Goal: Transaction & Acquisition: Purchase product/service

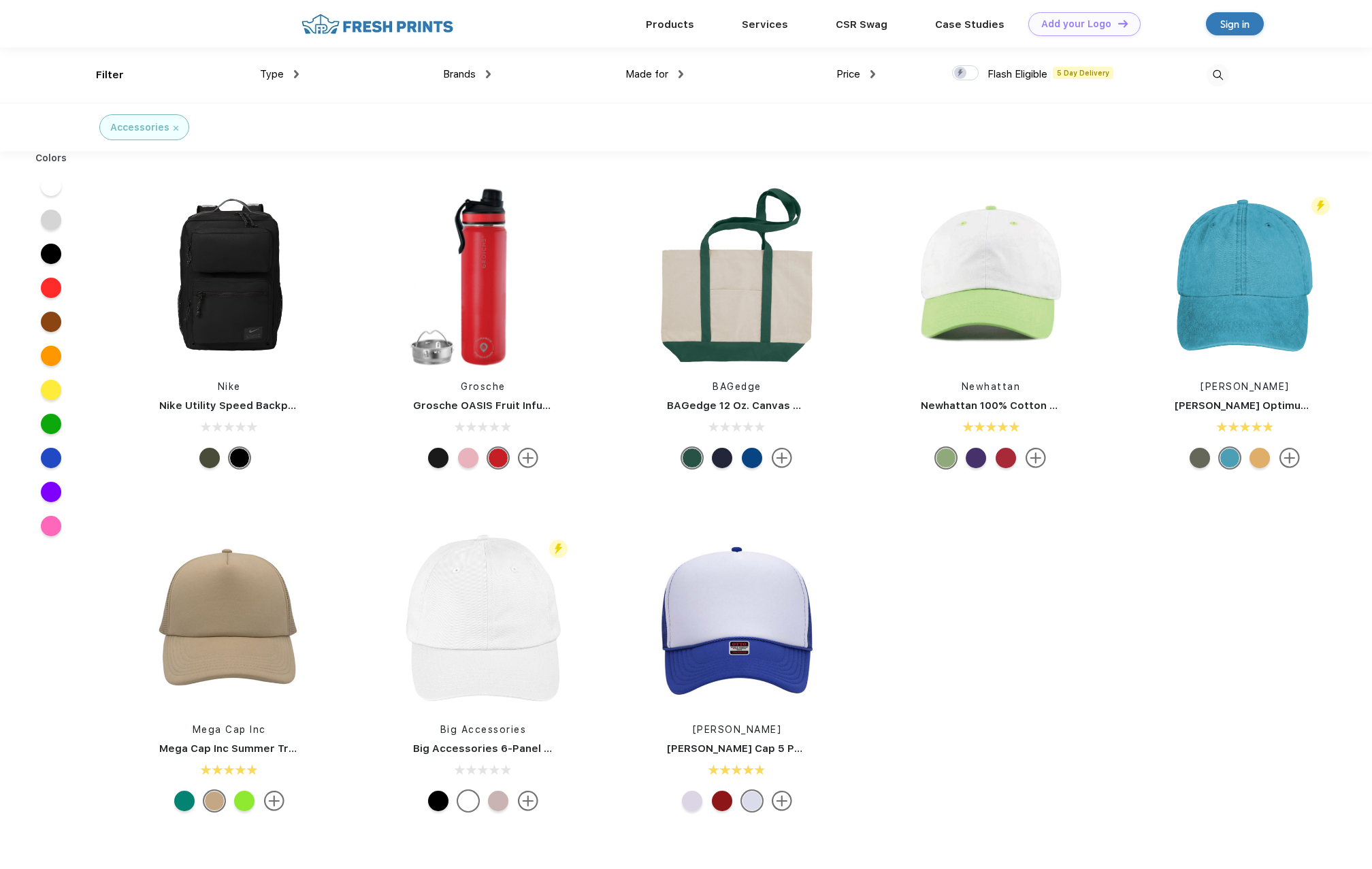
scroll to position [1, 0]
click at [475, 69] on span "Brands" at bounding box center [460, 74] width 33 height 12
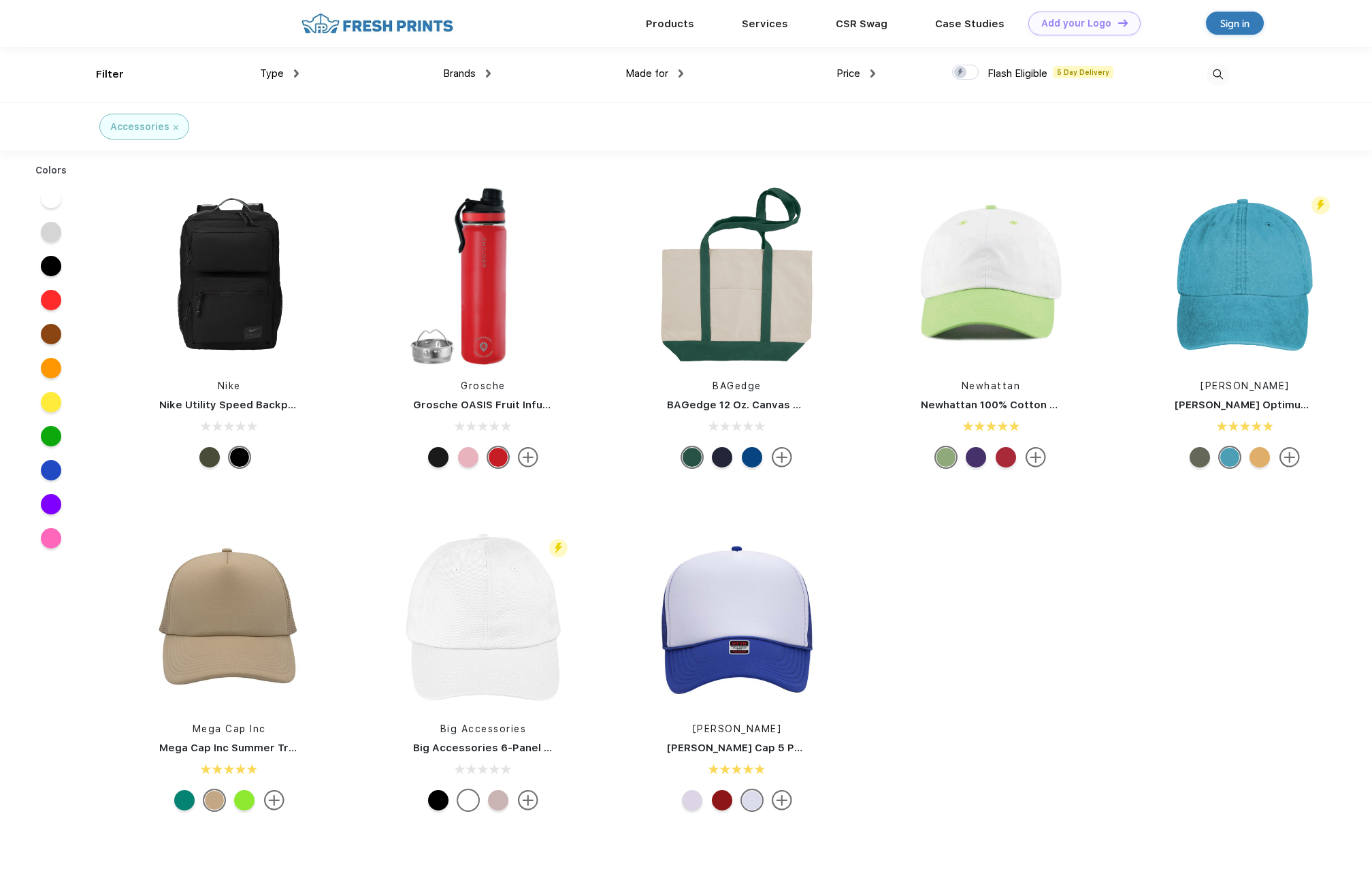
click at [489, 71] on img at bounding box center [488, 73] width 4 height 8
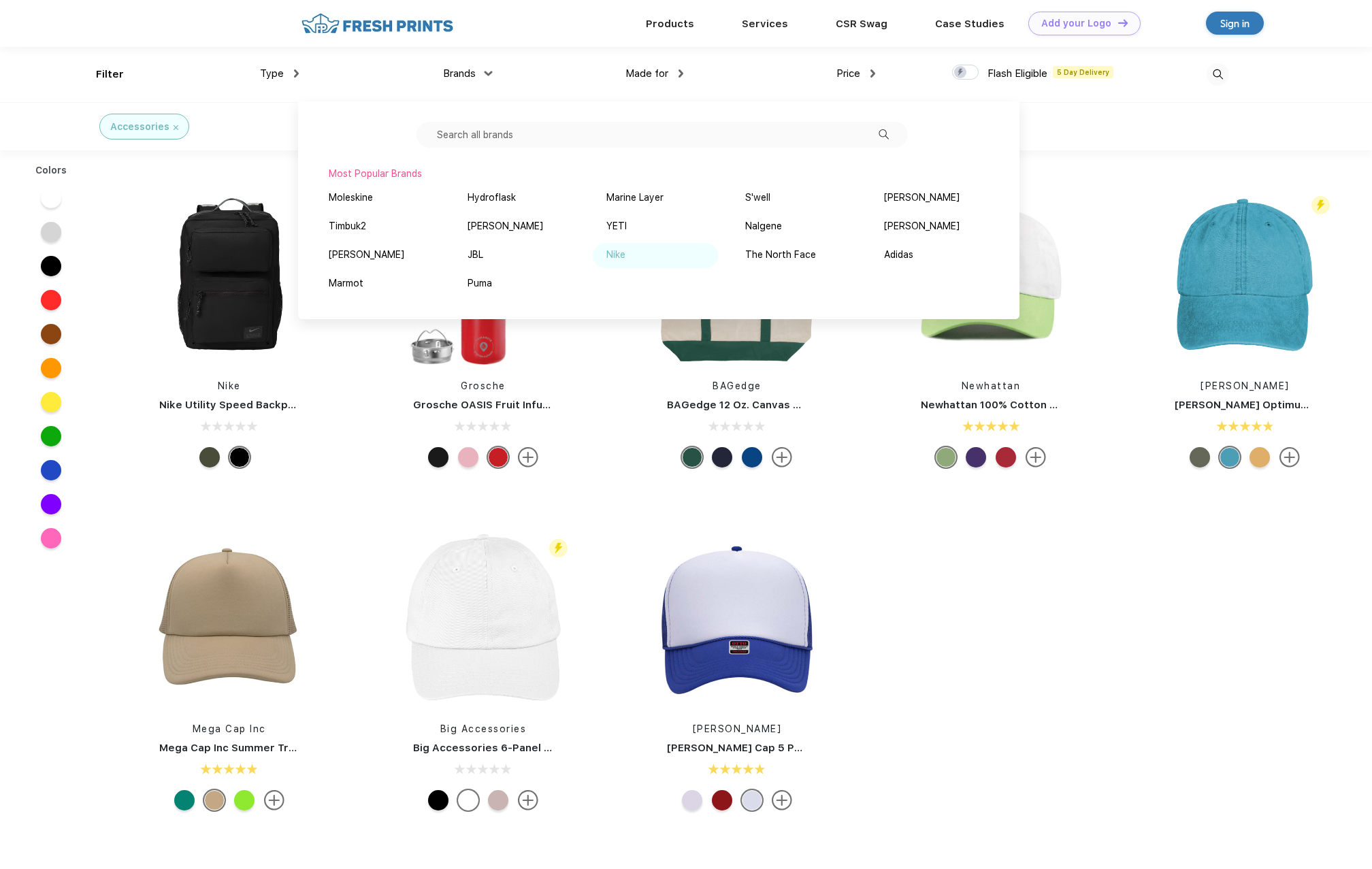
click at [616, 250] on div "Nike" at bounding box center [616, 255] width 19 height 14
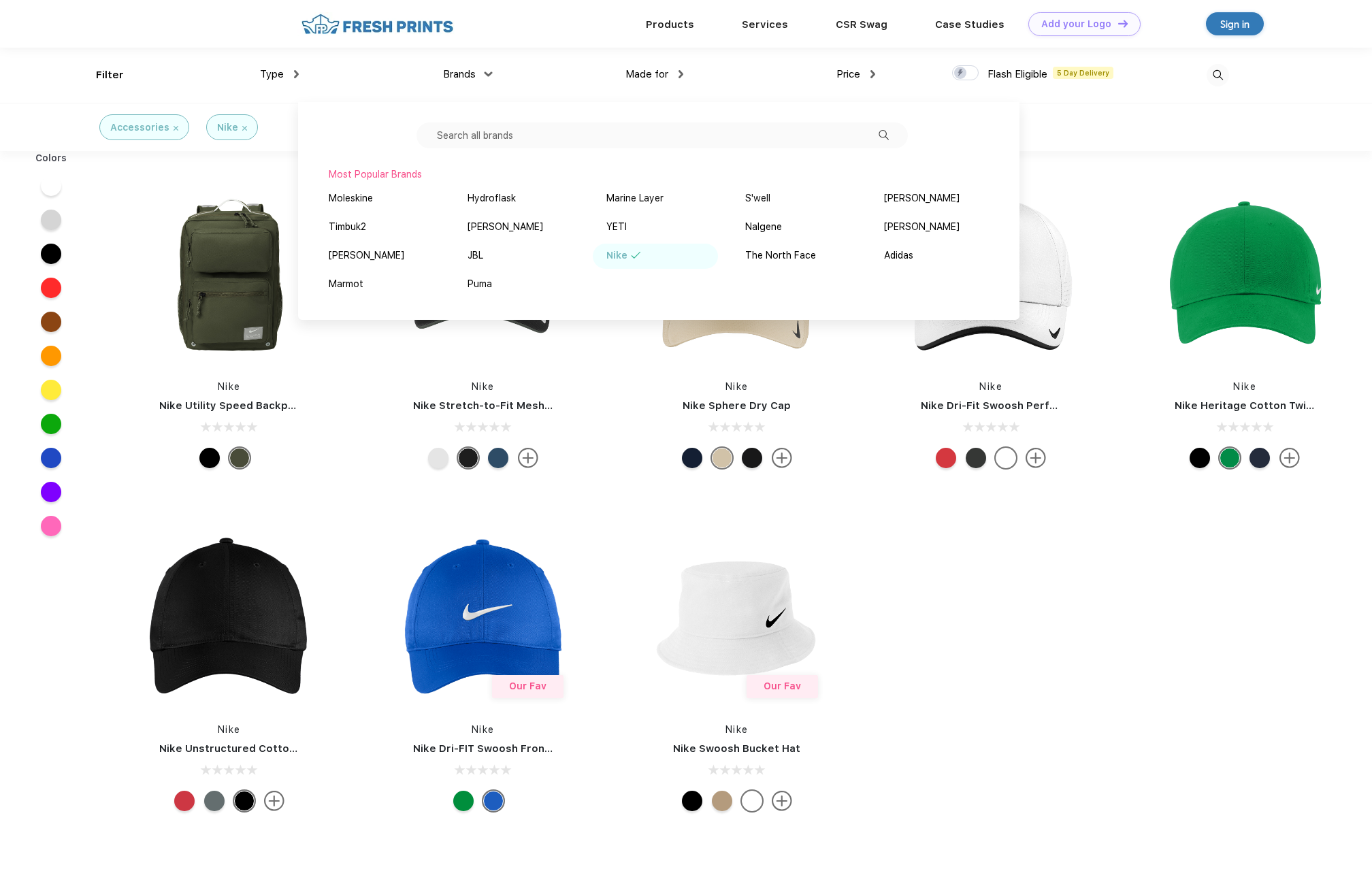
click at [1095, 564] on div "Nike Nike Utility Speed Backpack Nike Nike Stretch-to-Fit Mesh Back Cap Nike Ni…" at bounding box center [737, 501] width 1270 height 686
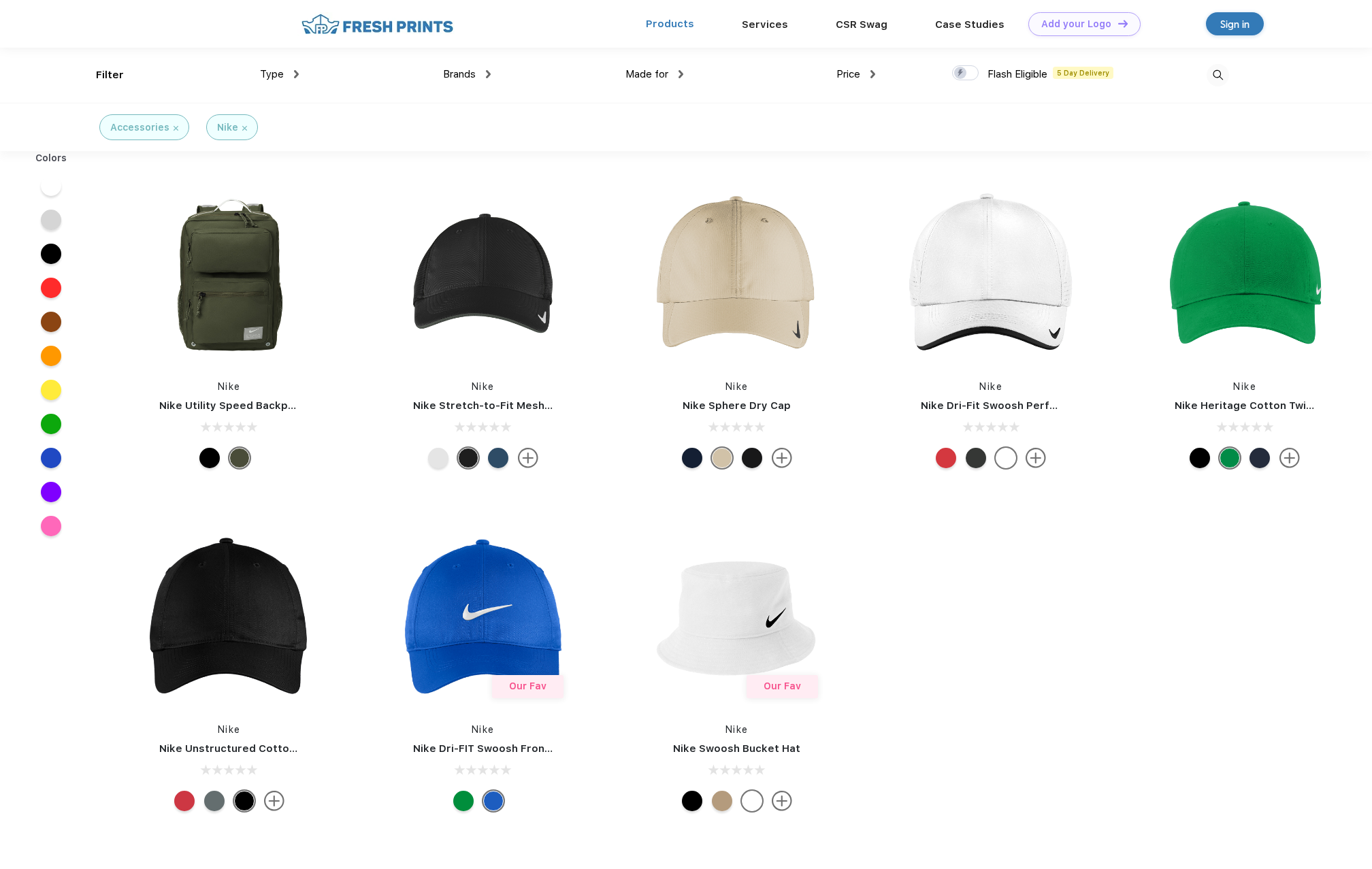
click at [672, 25] on link "Products" at bounding box center [670, 24] width 48 height 12
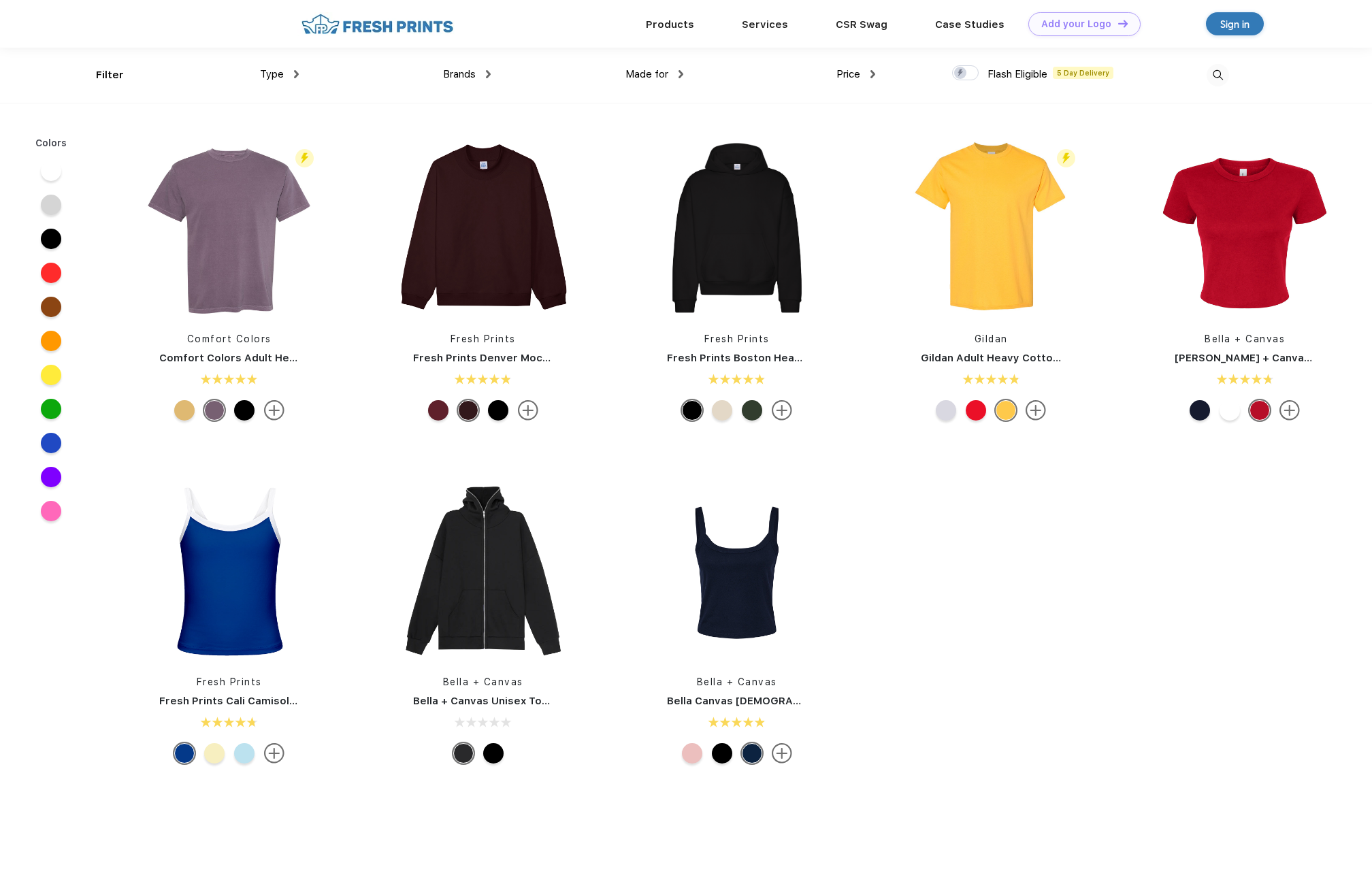
scroll to position [1, 0]
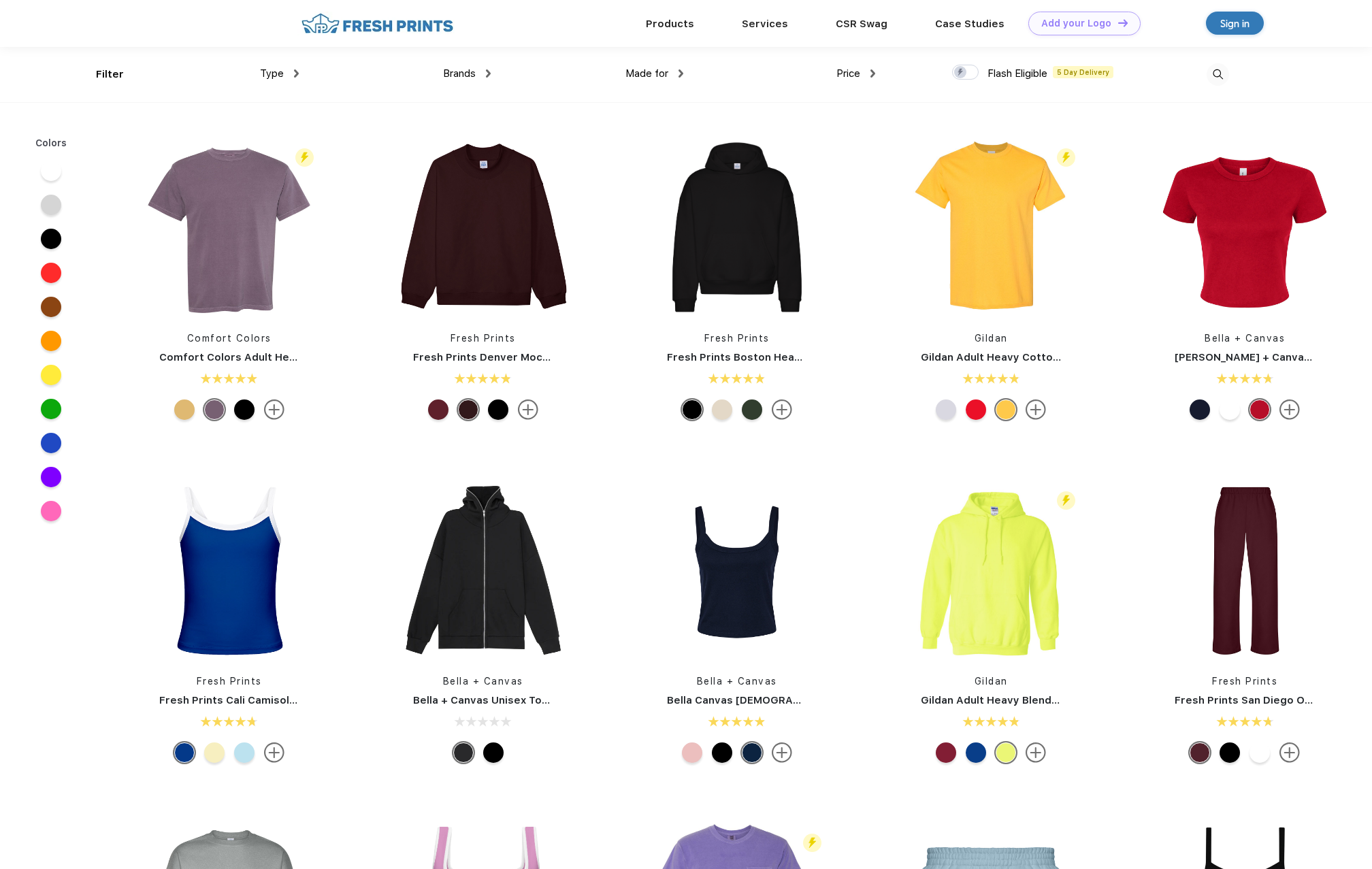
click at [481, 75] on div "Brands" at bounding box center [467, 74] width 48 height 16
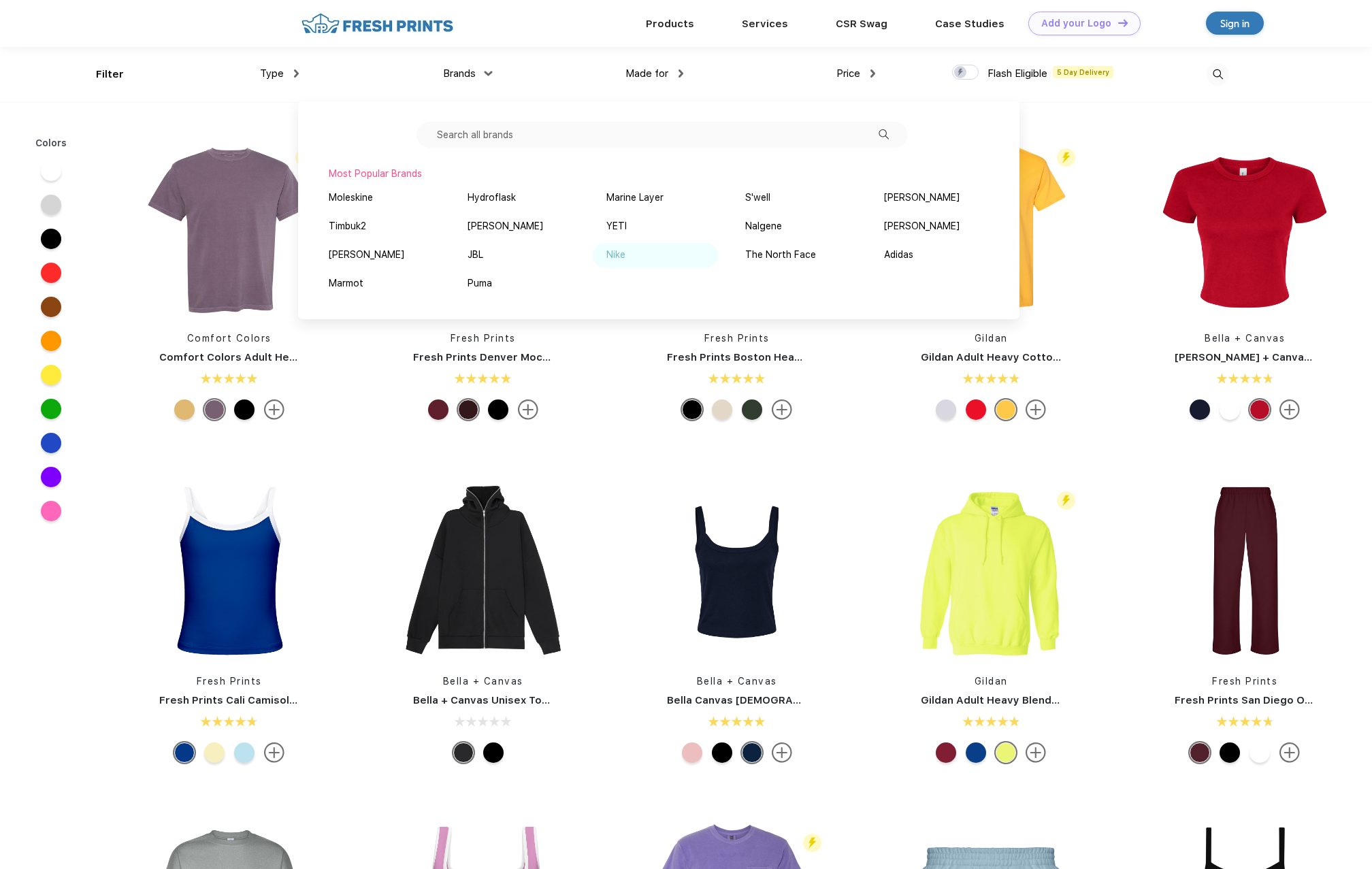
click at [630, 256] on img at bounding box center [634, 254] width 10 height 7
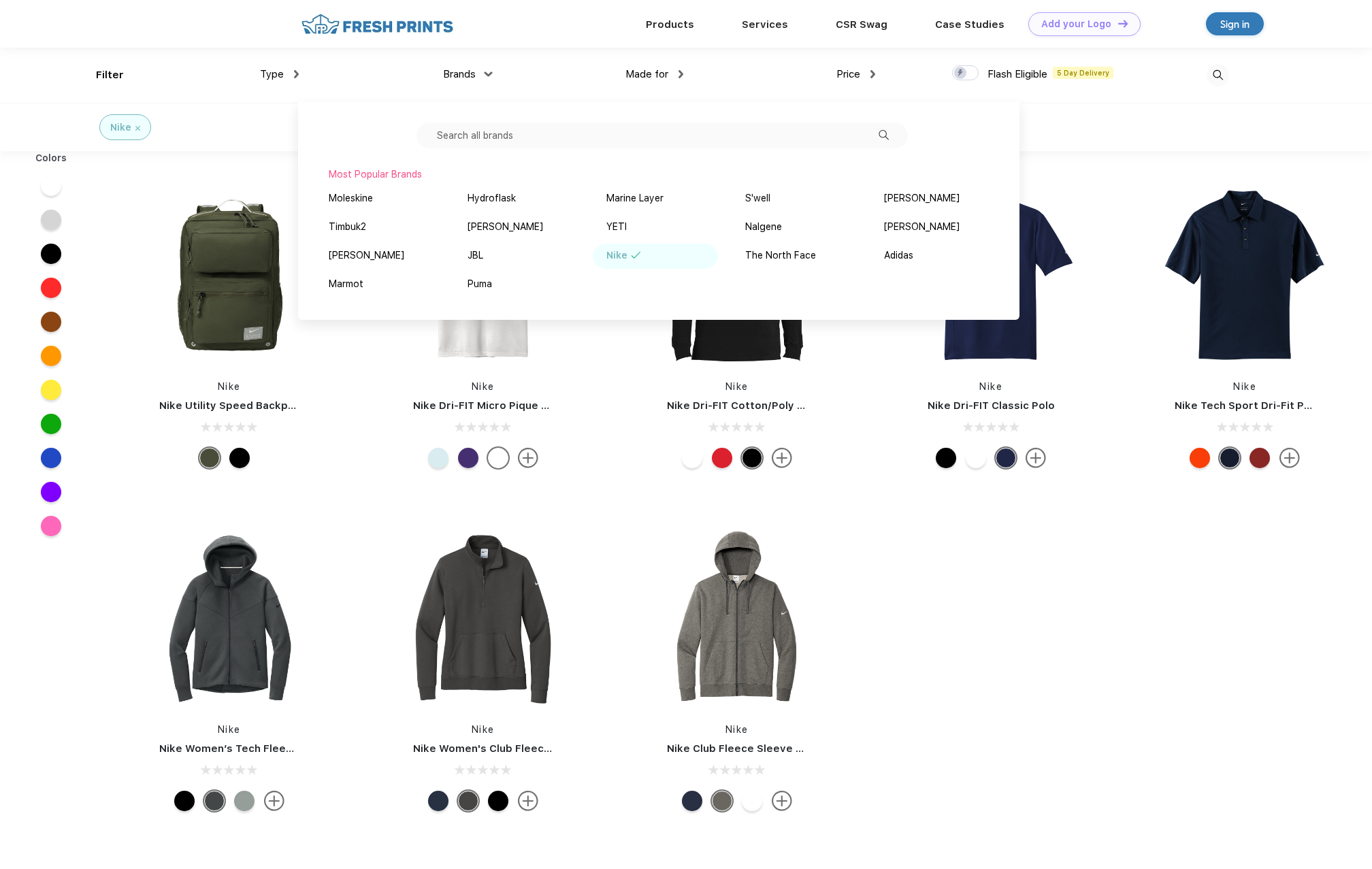
click at [1052, 667] on div "Nike Nike Utility Speed Backpack Nike Nike Dri-FIT Micro Pique 2.0 Polo Nike Ni…" at bounding box center [737, 501] width 1270 height 686
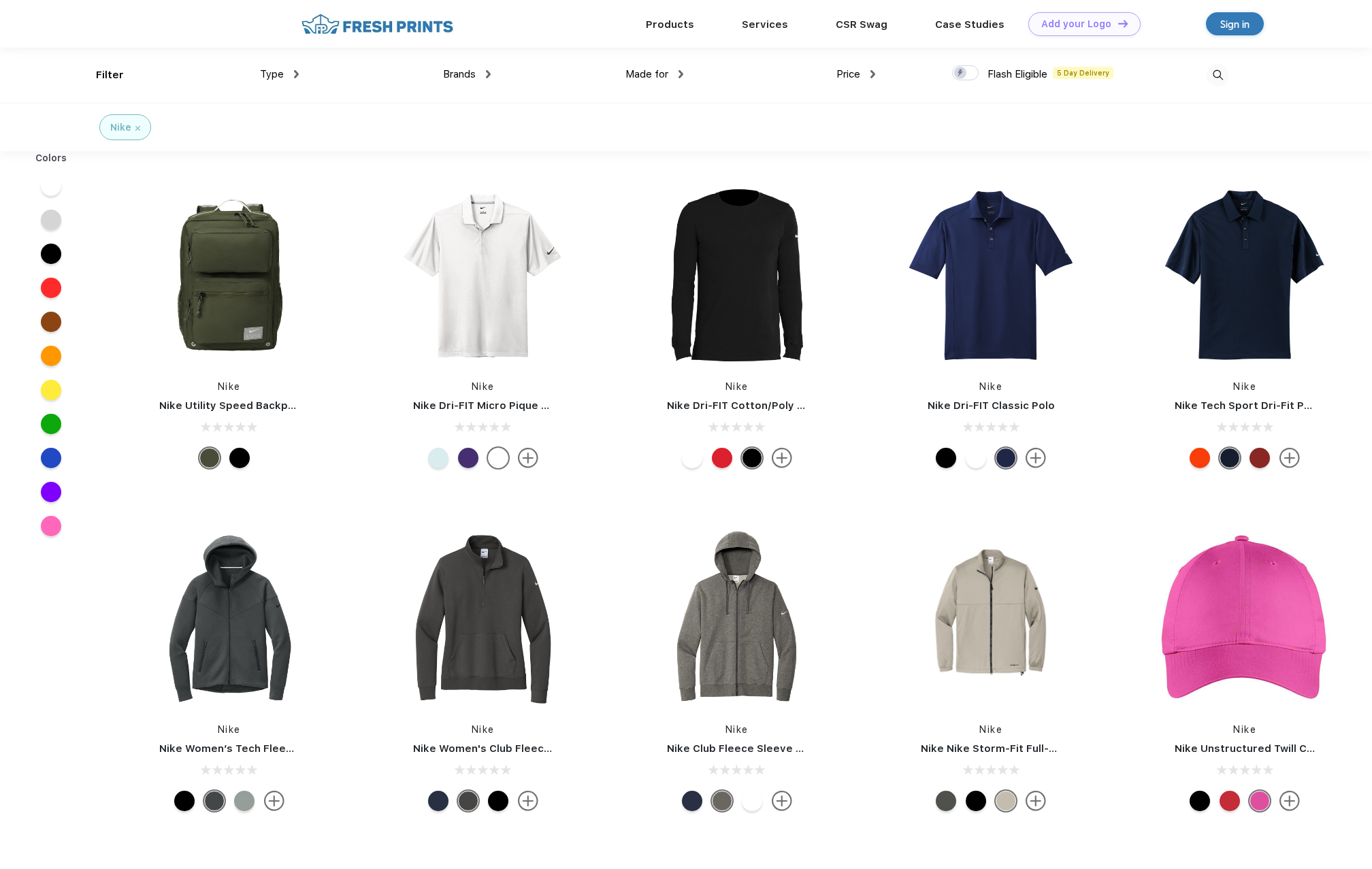
click at [683, 71] on div "Price $ $$ $$$" at bounding box center [779, 75] width 192 height 55
click at [677, 73] on div "Made for" at bounding box center [654, 74] width 58 height 16
click at [628, 167] on div "Men" at bounding box center [620, 169] width 19 height 14
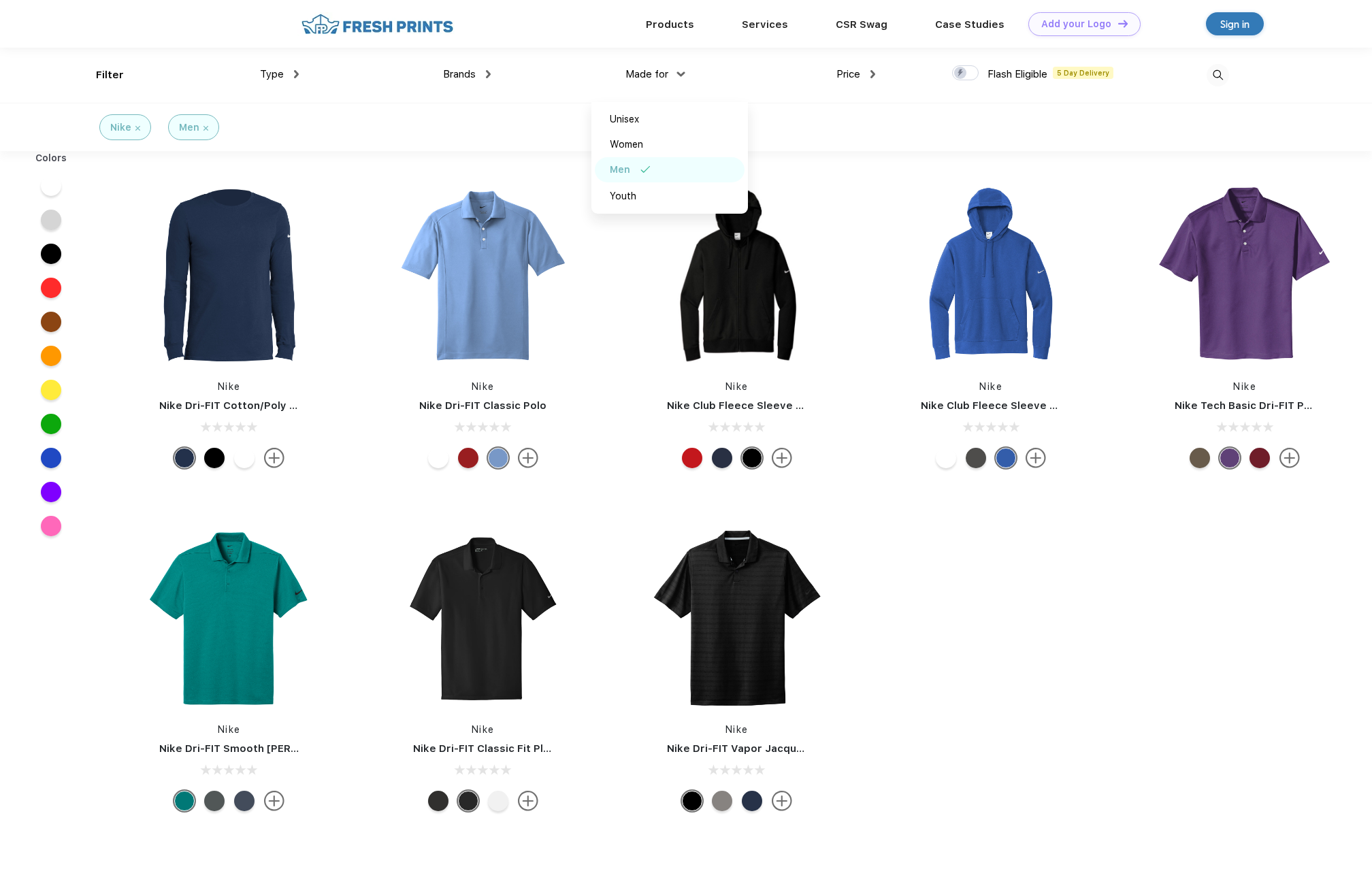
click at [1125, 663] on div "Nike Nike Dri-FIT Cotton/Poly Long Sleeve Tee Nike Nike Dri-FIT Classic Polo Ni…" at bounding box center [737, 501] width 1270 height 686
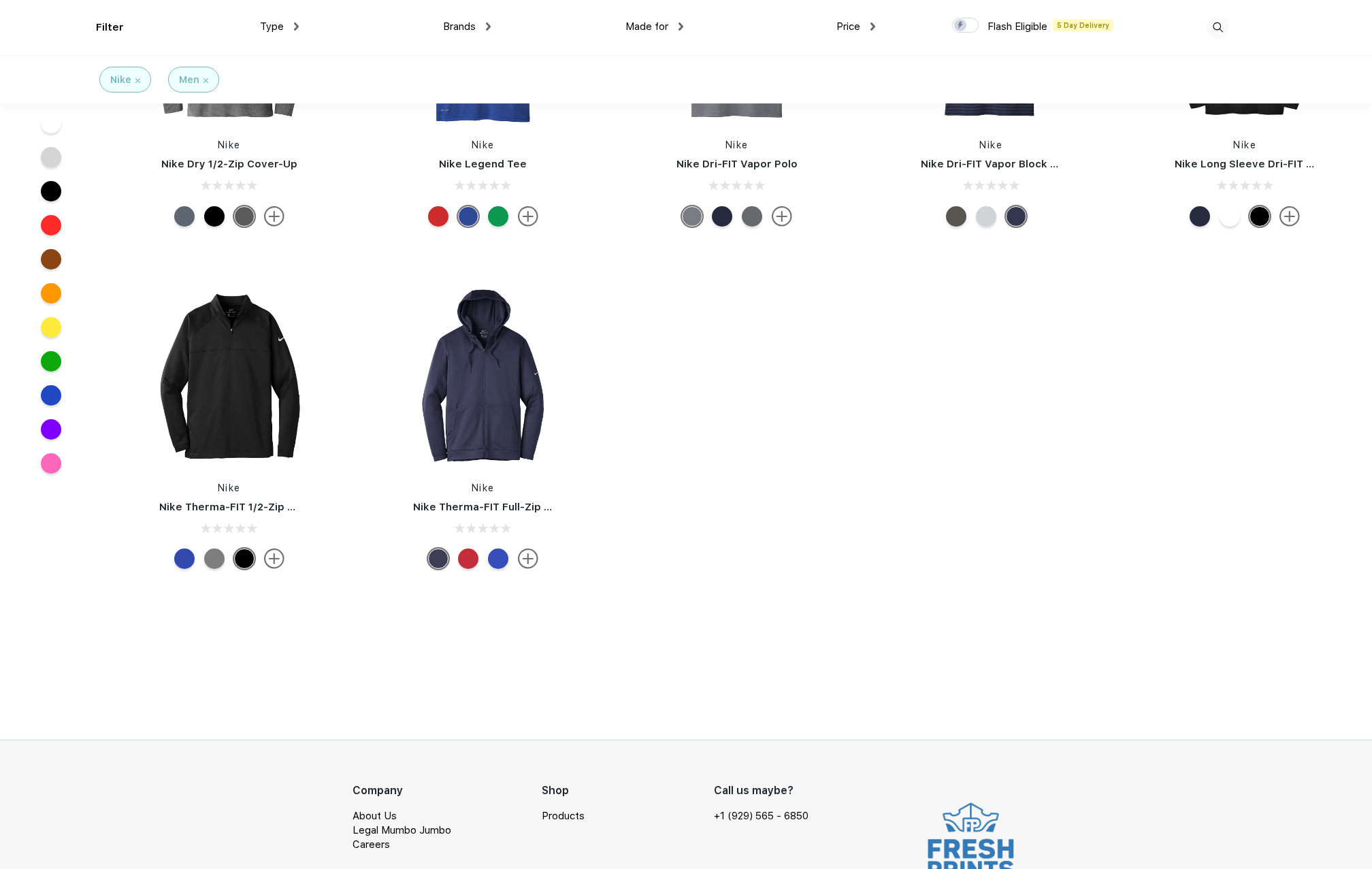
scroll to position [826, 0]
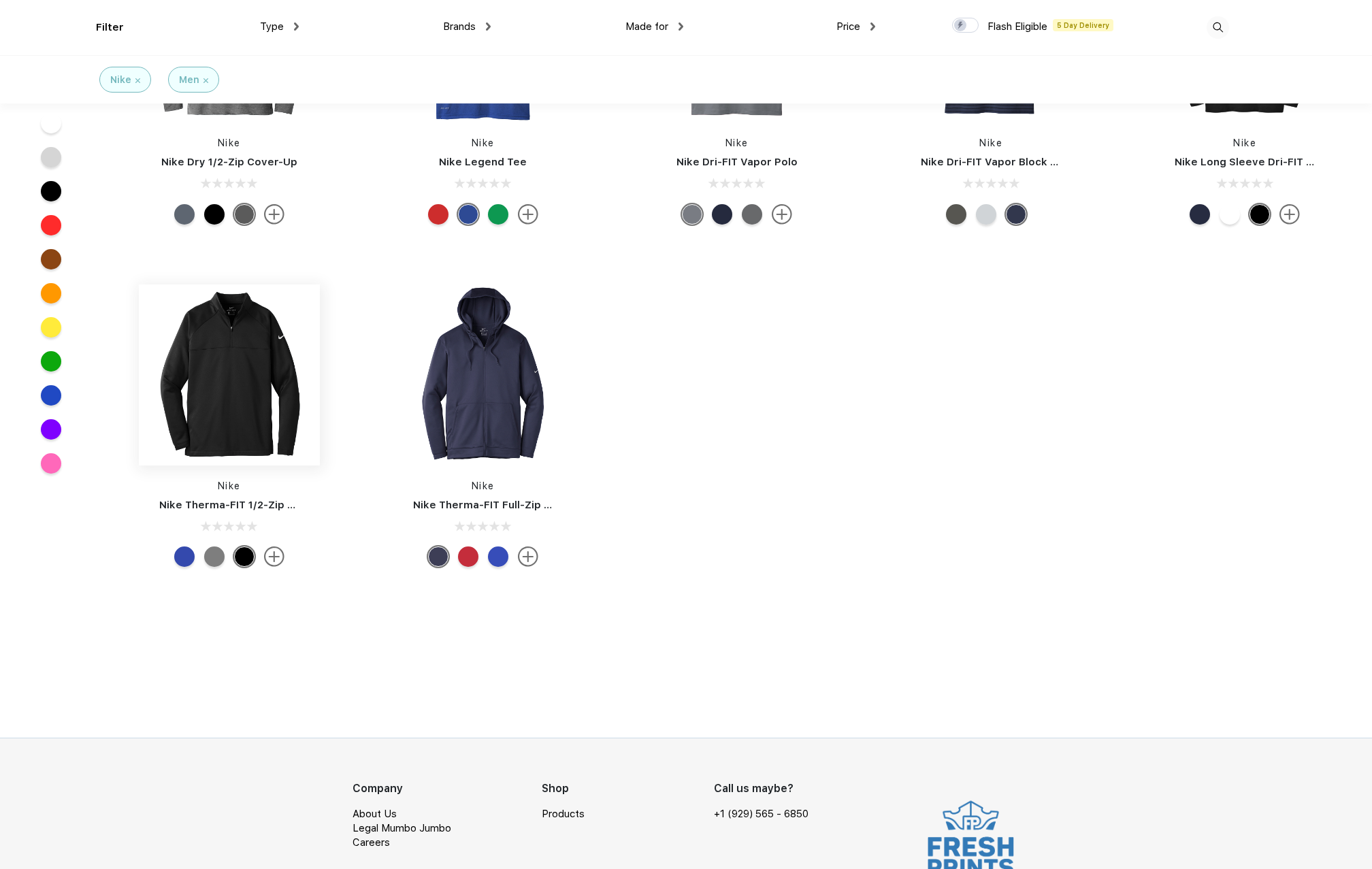
click at [247, 409] on img at bounding box center [230, 375] width 181 height 181
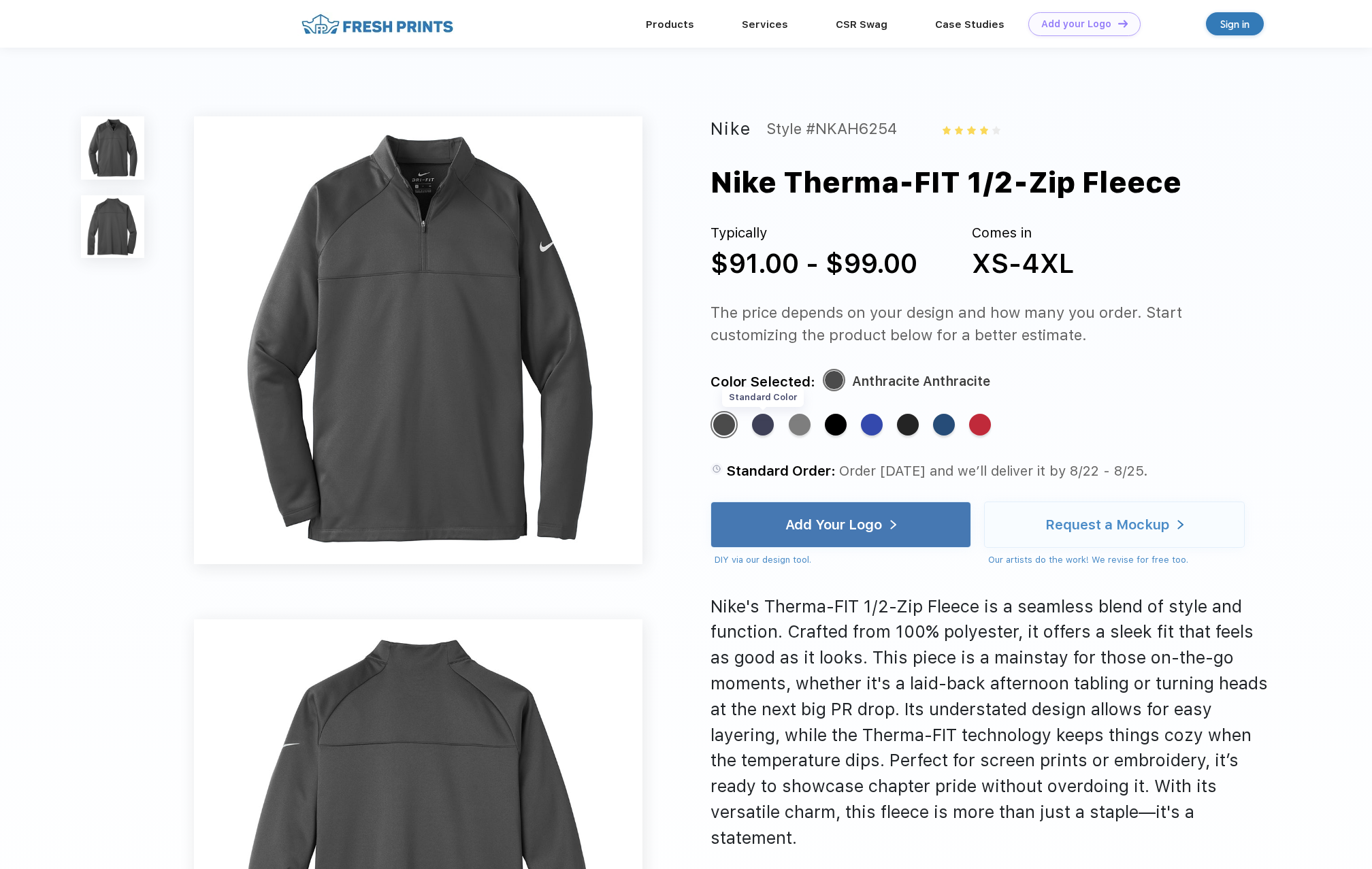
click at [766, 422] on div "Standard Color" at bounding box center [763, 424] width 22 height 22
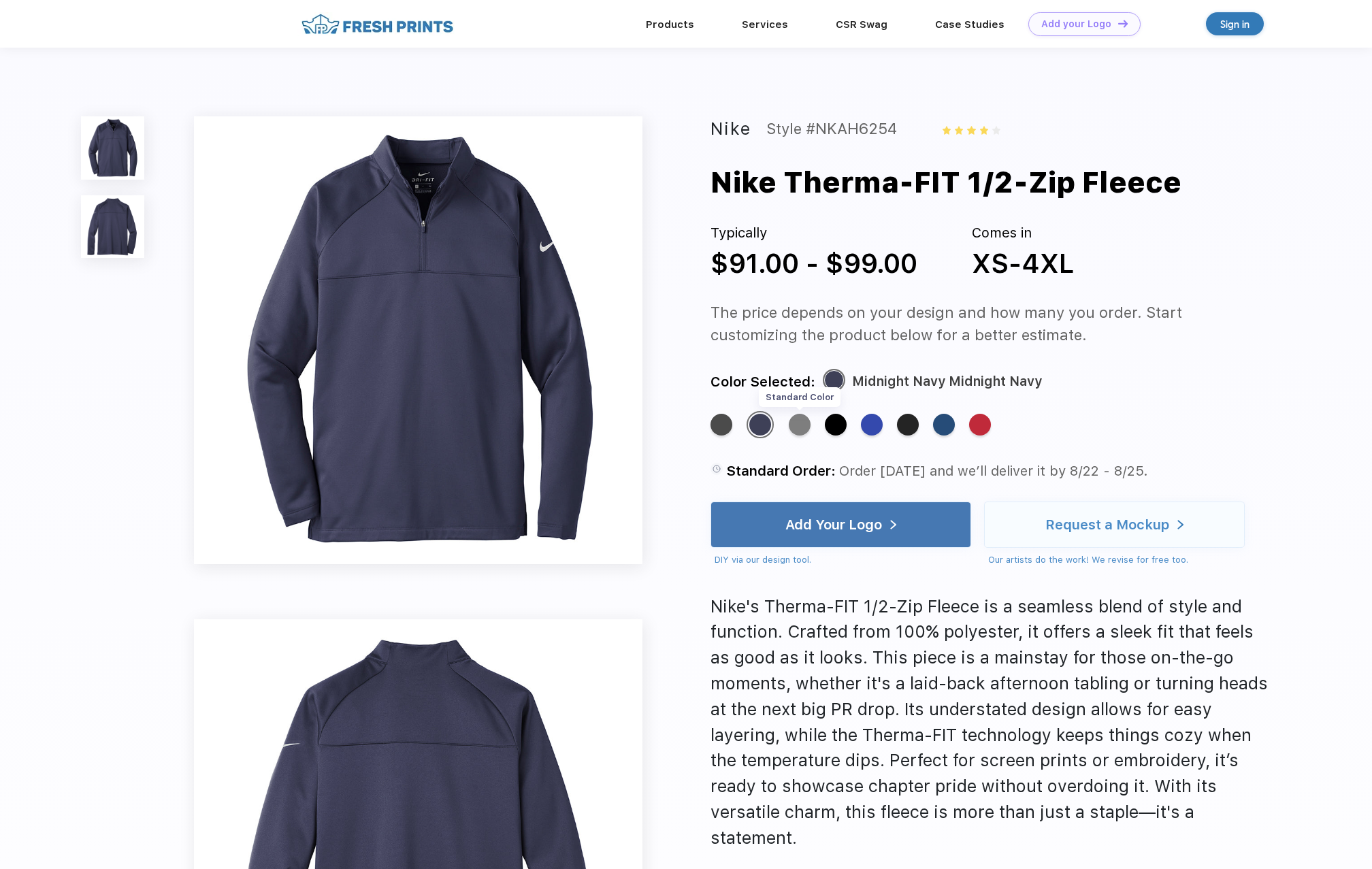
click at [798, 423] on div "Standard Color" at bounding box center [799, 424] width 22 height 22
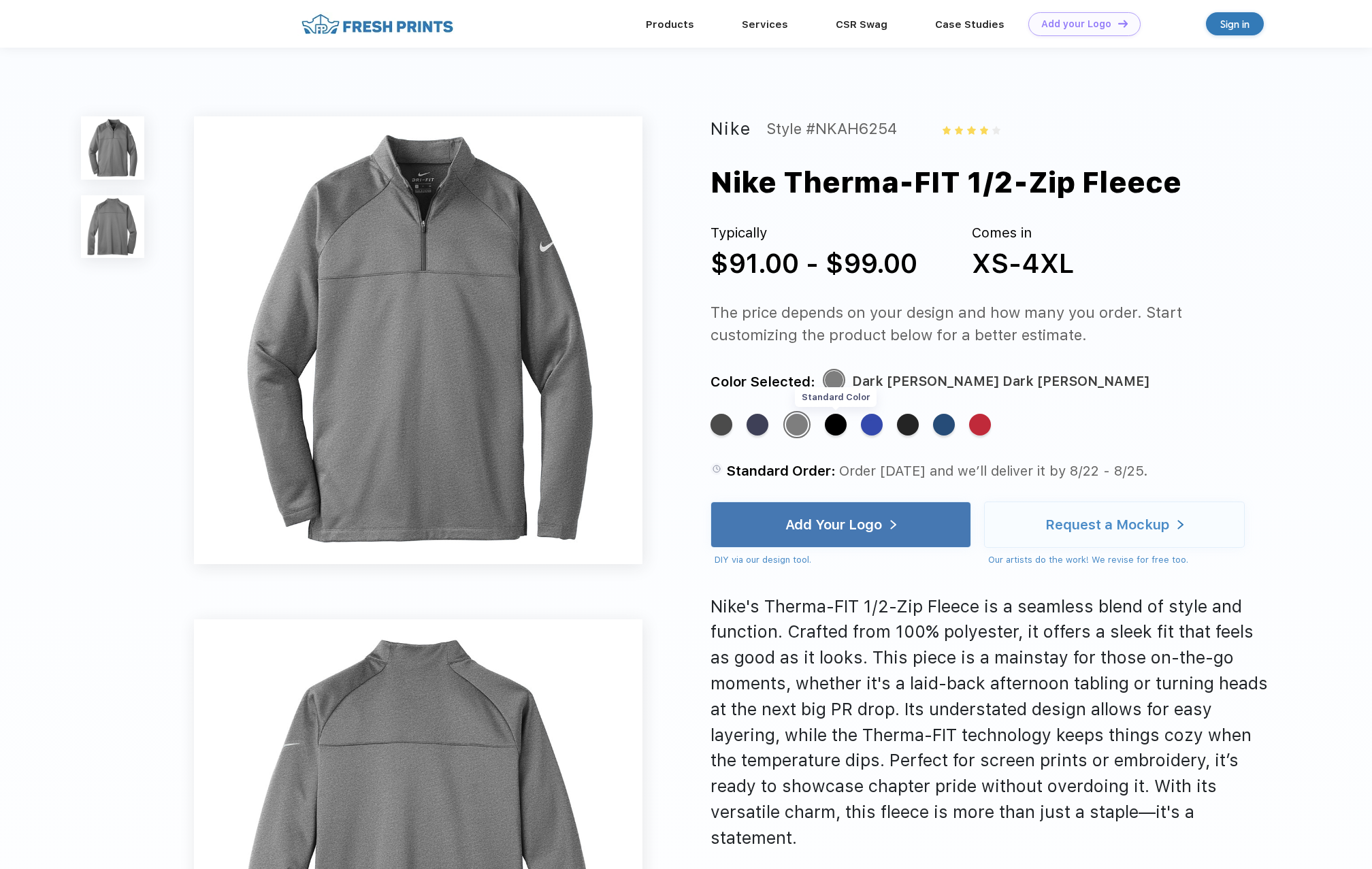
click at [835, 423] on div "Standard Color" at bounding box center [836, 424] width 22 height 22
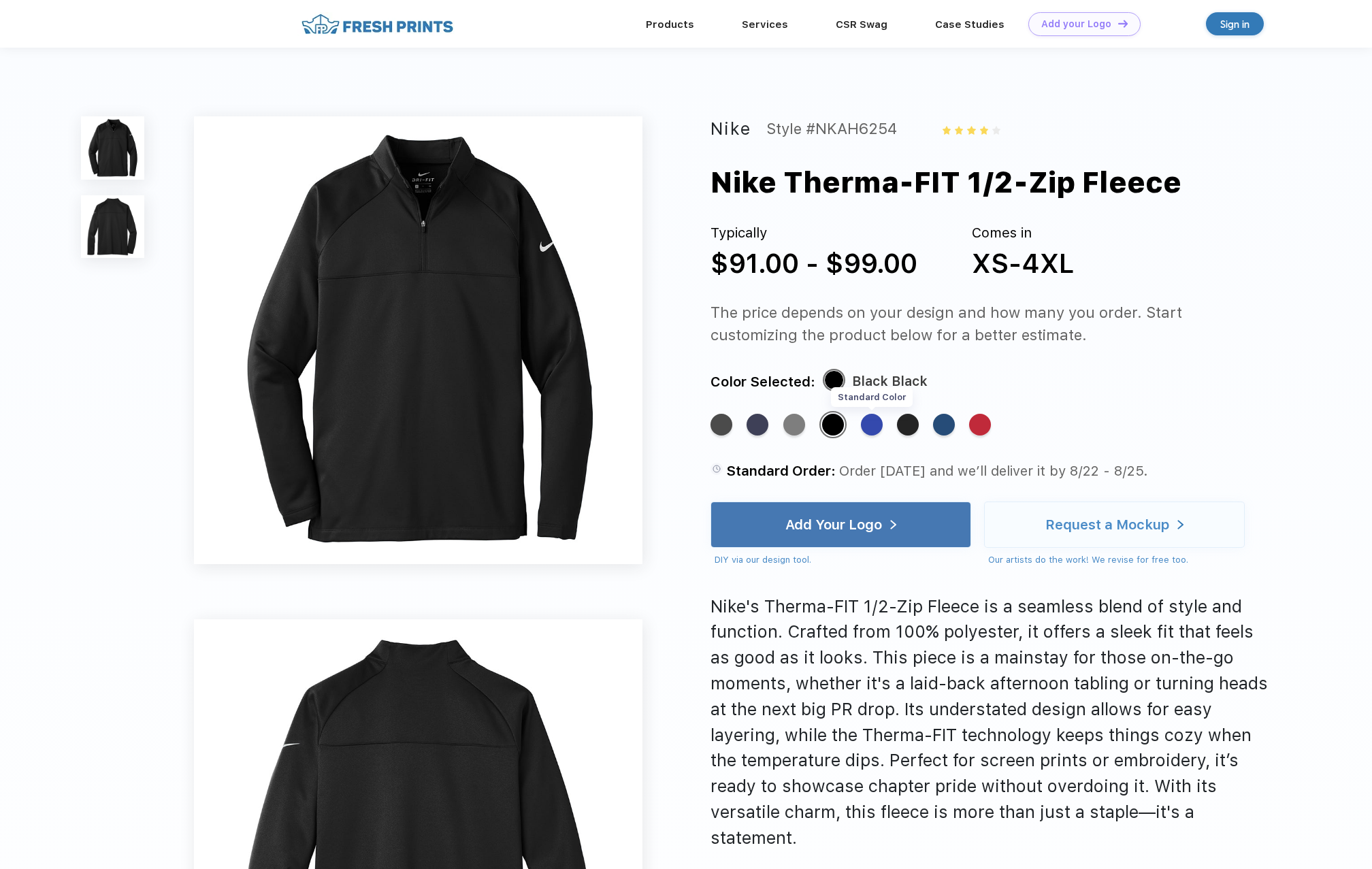
click at [877, 426] on div "Standard Color" at bounding box center [871, 424] width 22 height 22
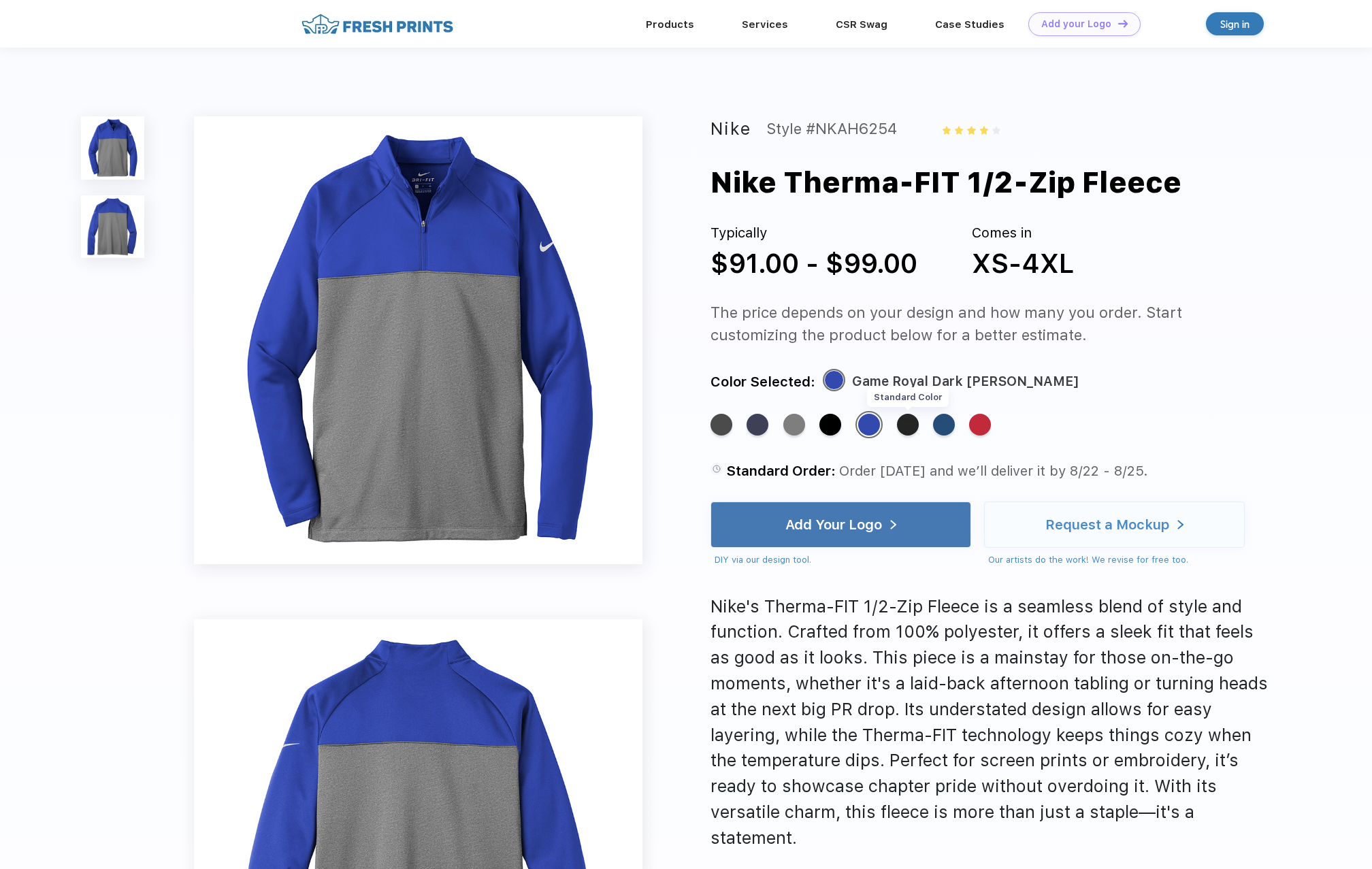
click at [908, 426] on div "Standard Color" at bounding box center [908, 424] width 22 height 22
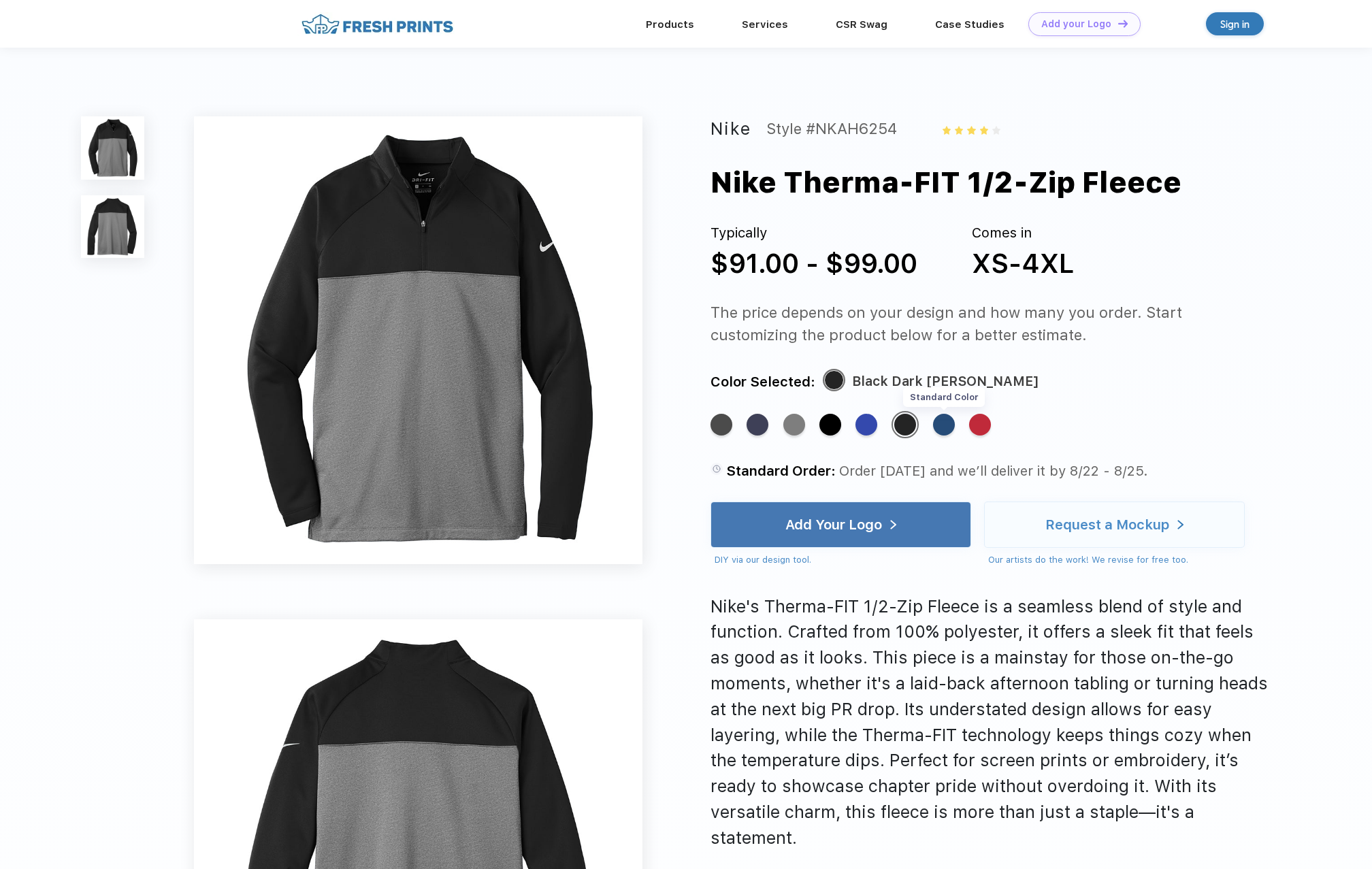
click at [946, 425] on div "Standard Color" at bounding box center [943, 424] width 22 height 22
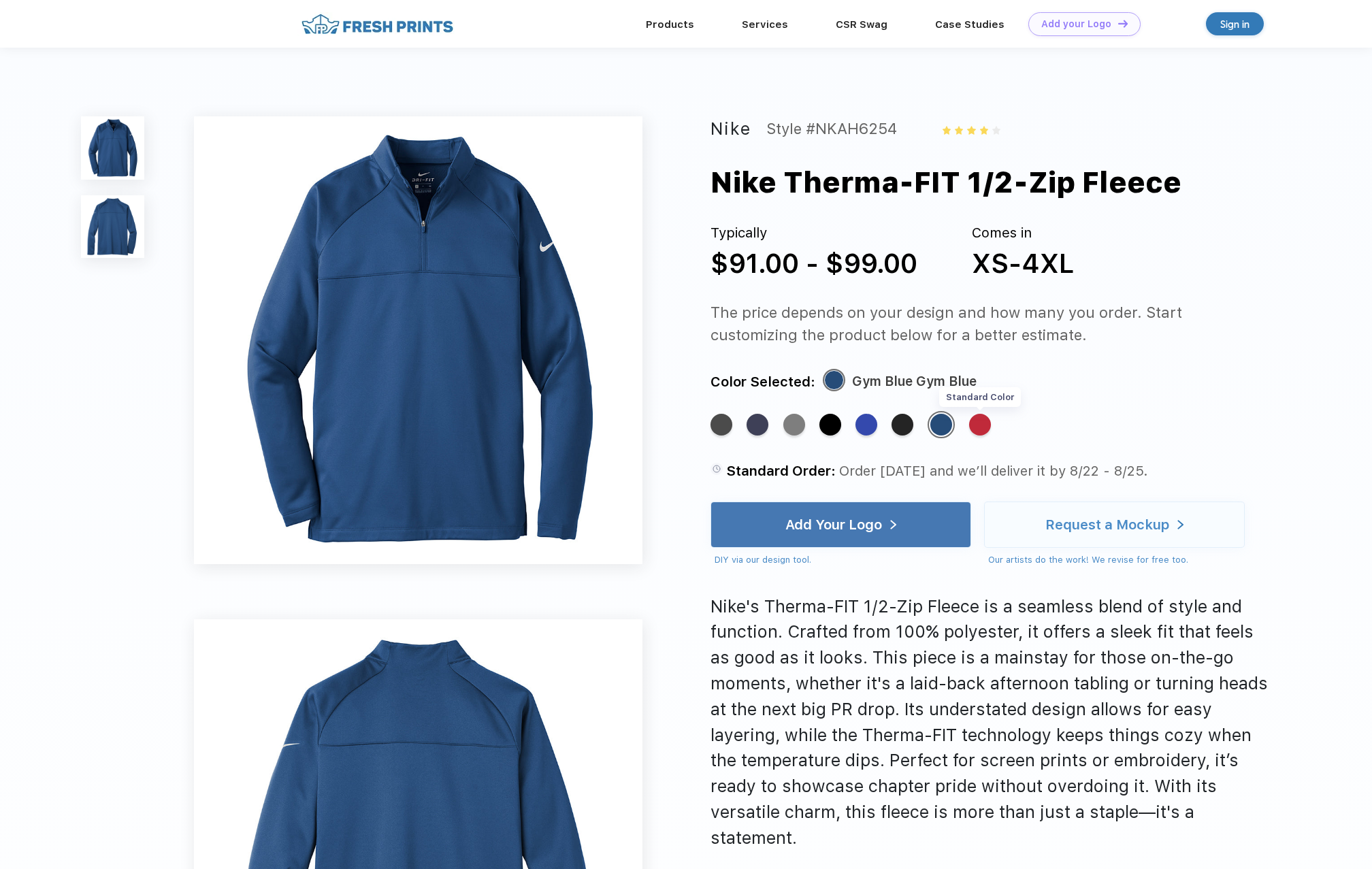
click at [981, 425] on div "Standard Color" at bounding box center [980, 424] width 22 height 22
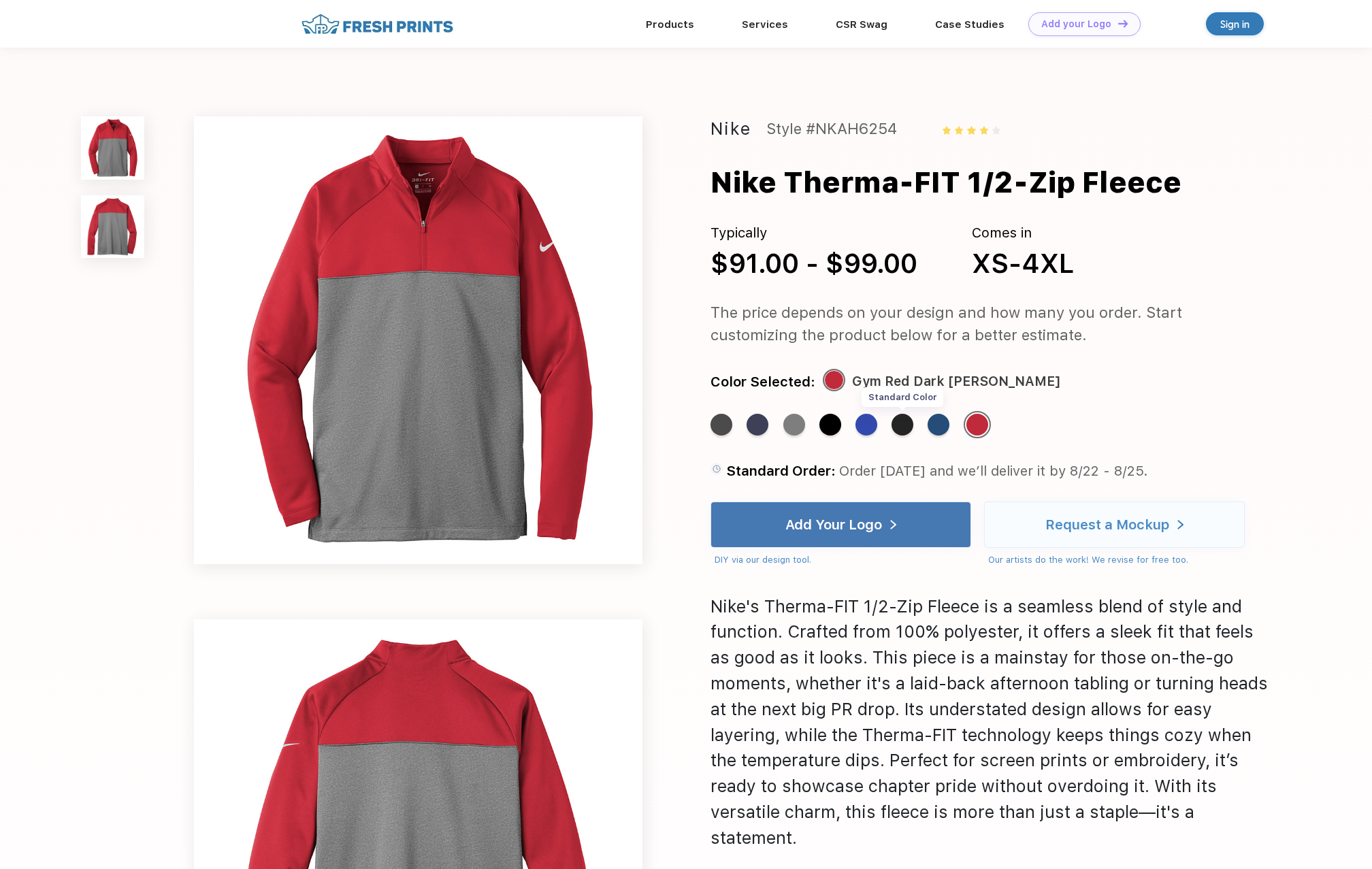
click at [901, 423] on div "Standard Color" at bounding box center [902, 424] width 22 height 22
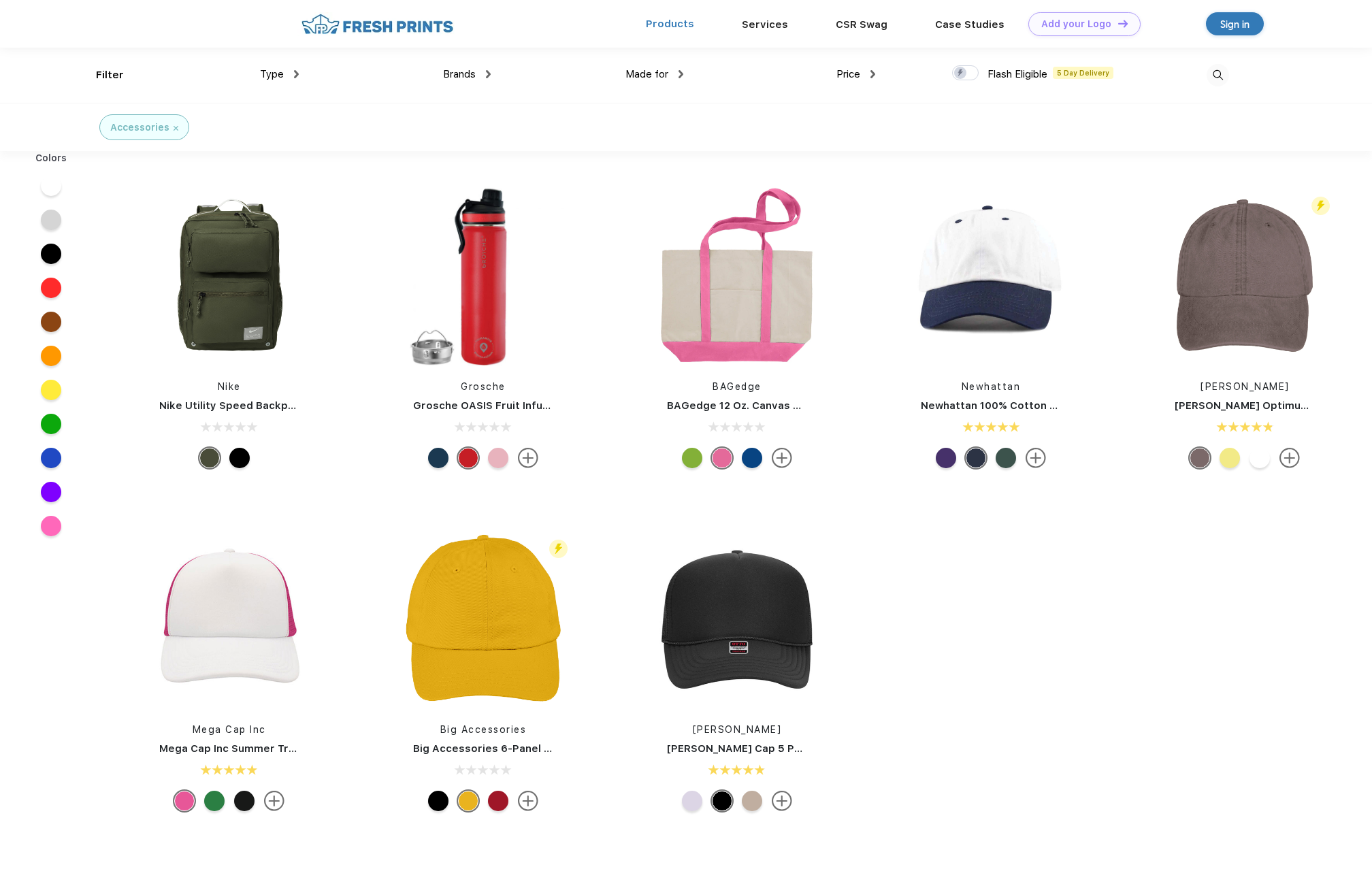
scroll to position [1, 0]
click at [672, 20] on link "Products" at bounding box center [670, 23] width 48 height 12
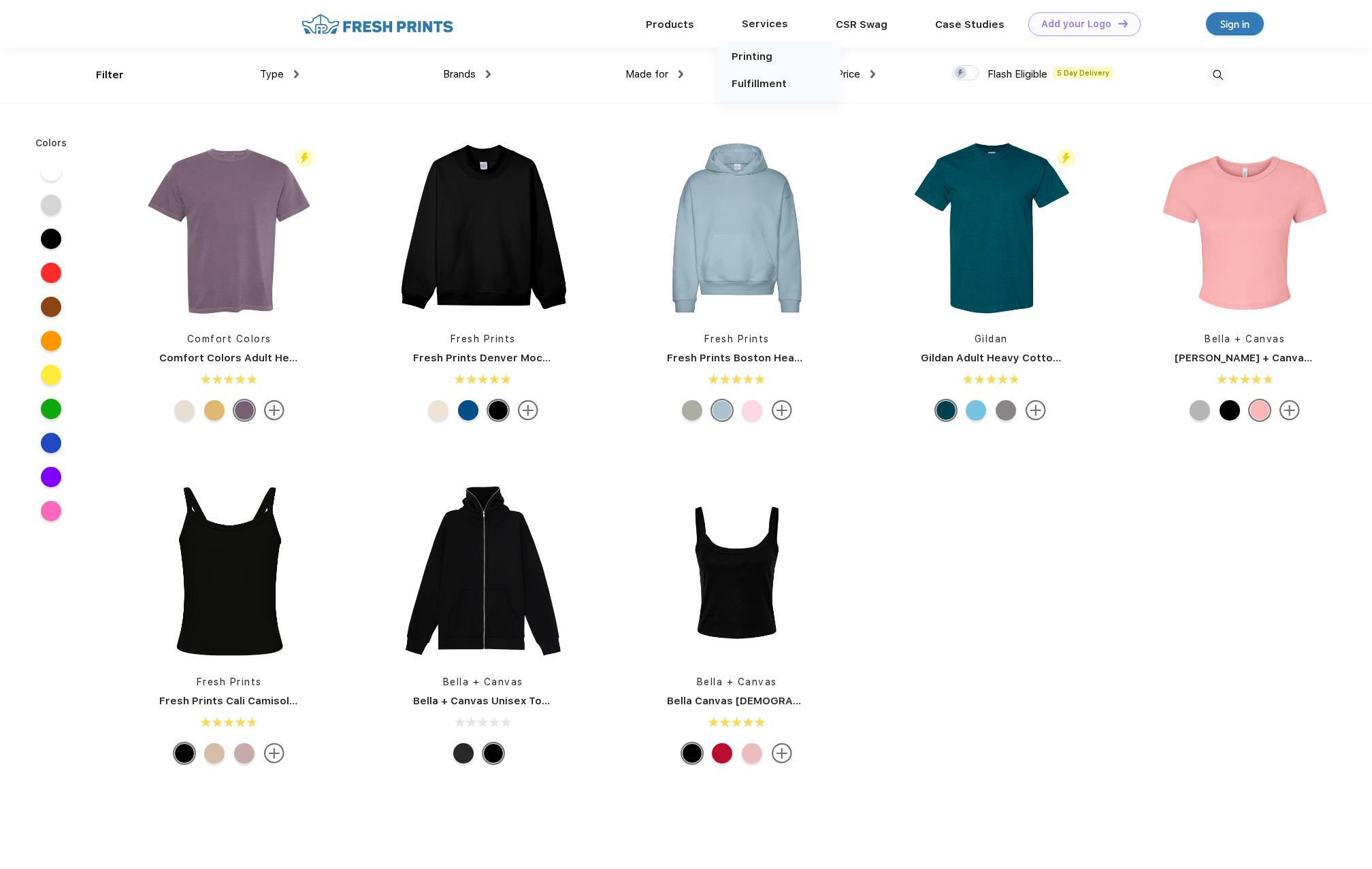
scroll to position [1, 0]
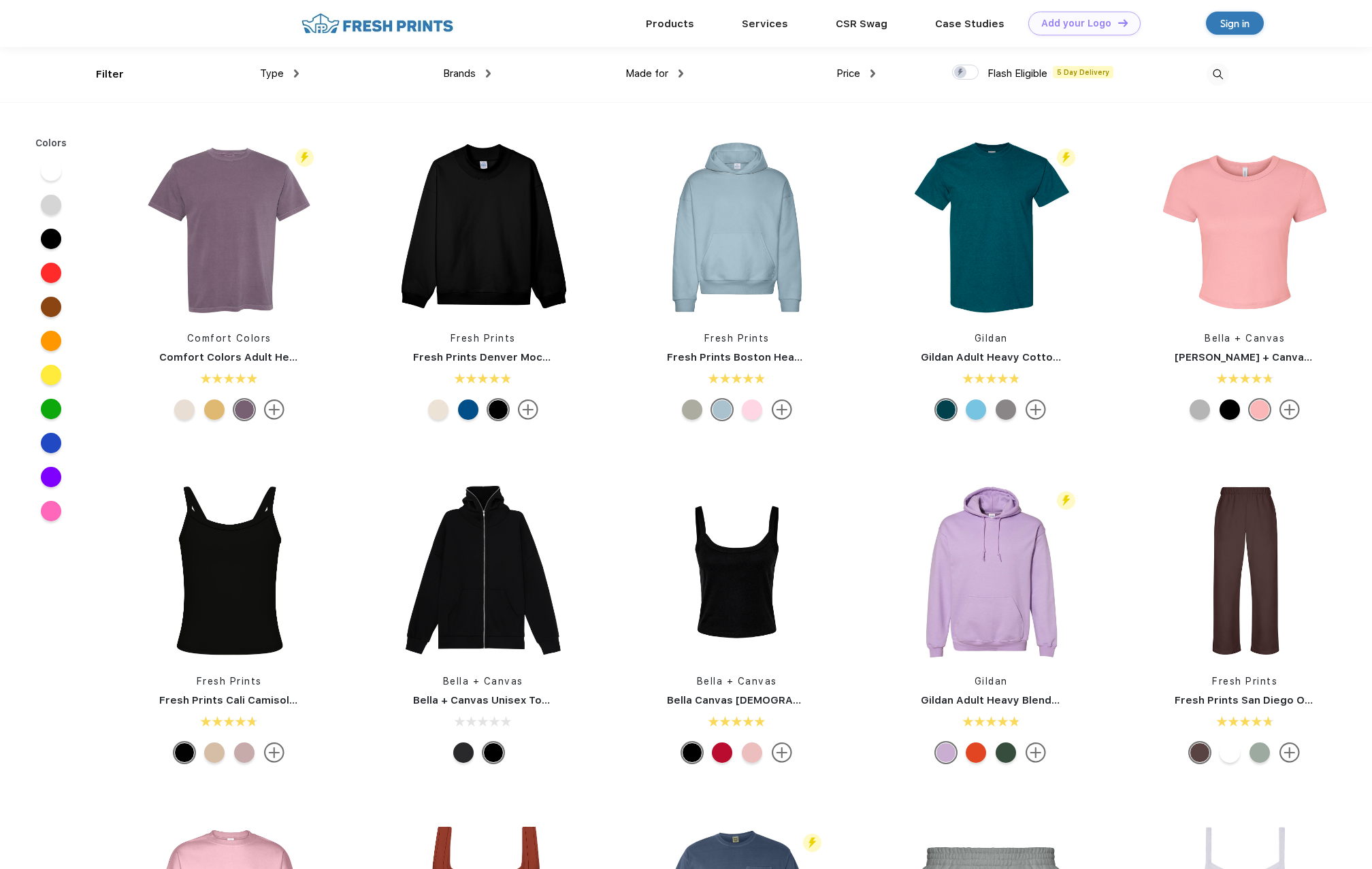
click at [472, 77] on span "Brands" at bounding box center [460, 74] width 33 height 12
click at [479, 65] on div "Brands Most Popular Brands Moleskine Hydroflask Marine Layer S'well Vineyard Vi…" at bounding box center [394, 74] width 192 height 55
click at [484, 77] on div "Brands" at bounding box center [467, 74] width 48 height 16
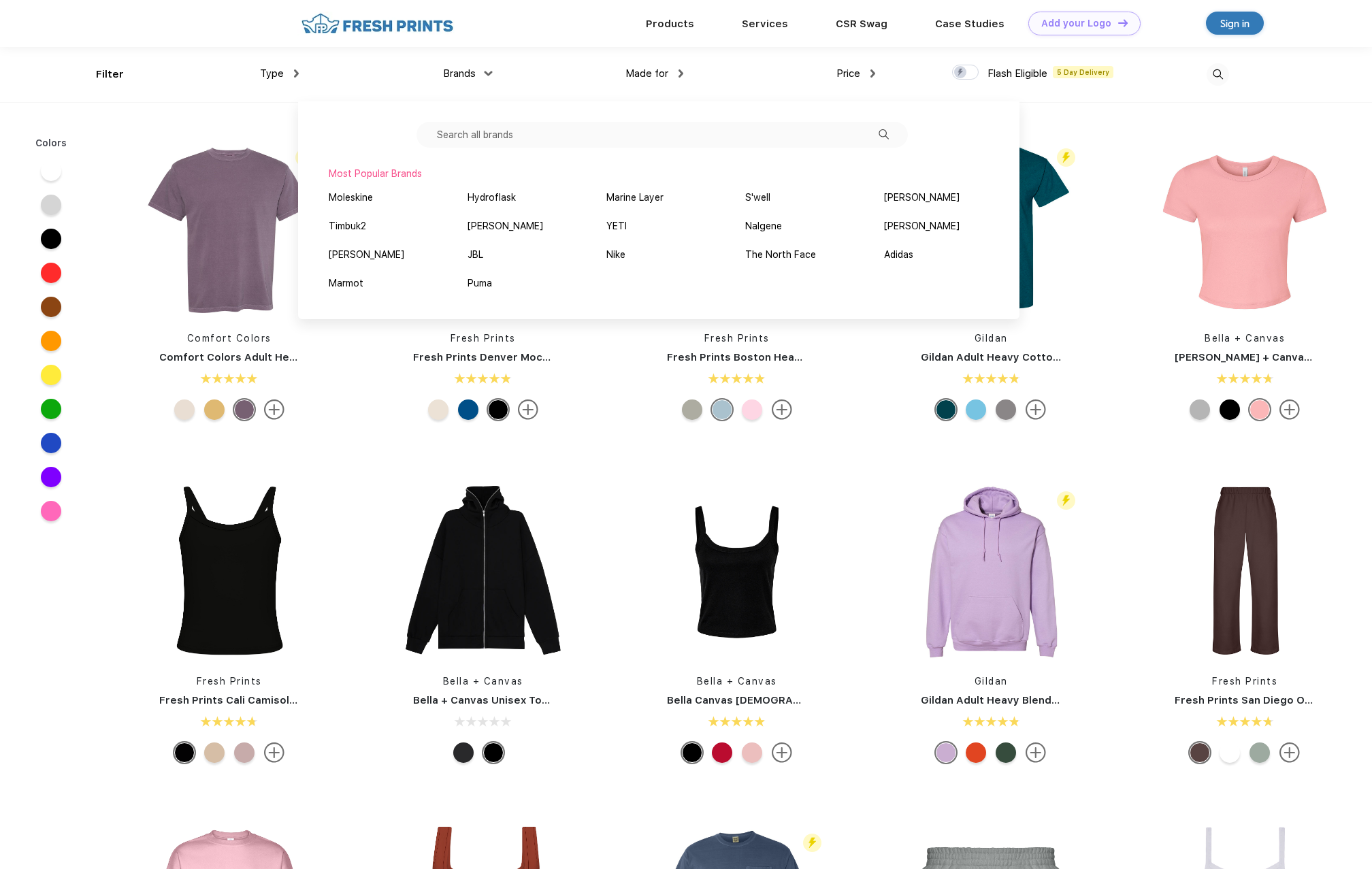
click at [503, 135] on input "text" at bounding box center [663, 134] width 492 height 26
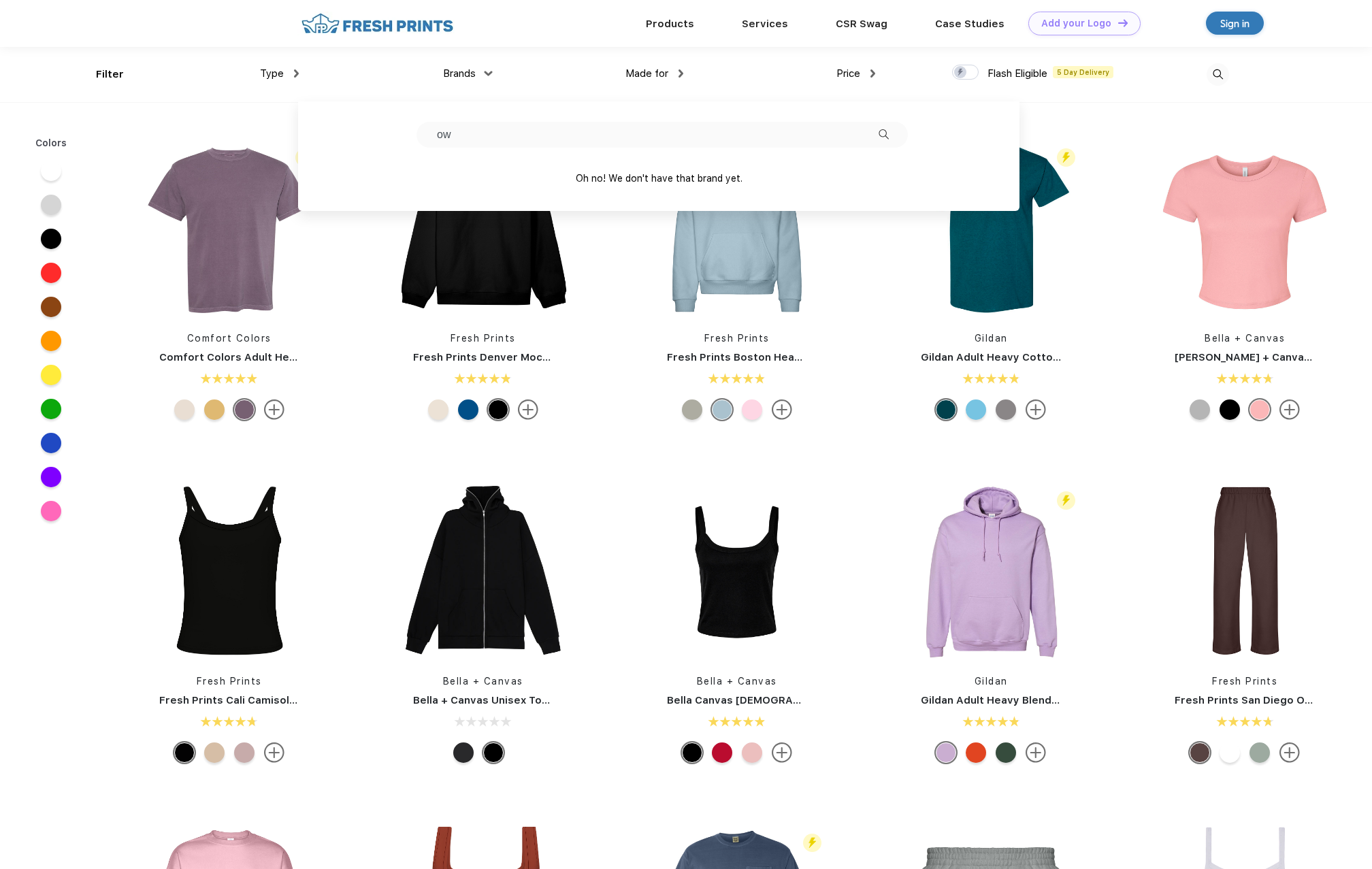
type input "o"
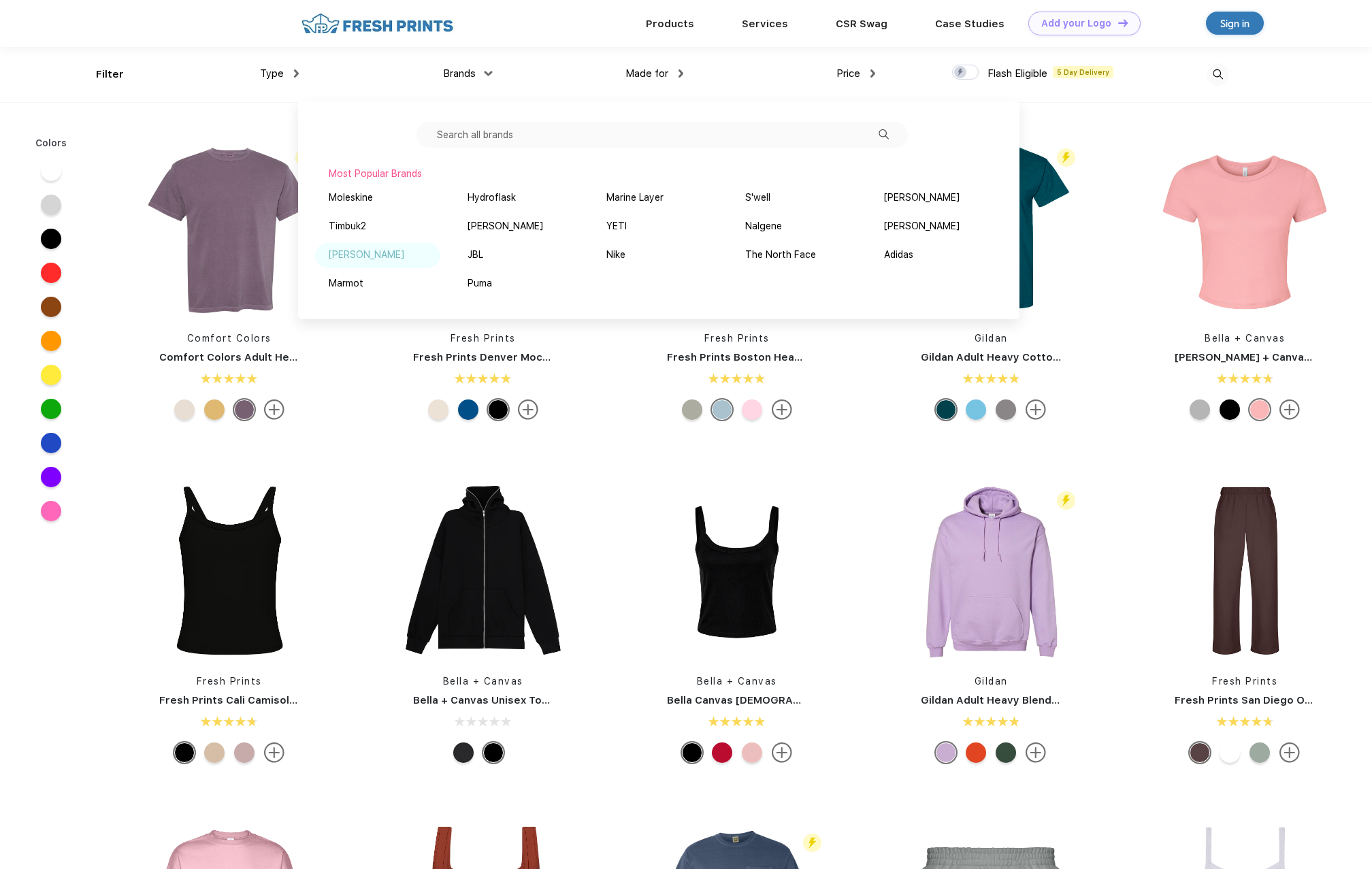
click at [384, 255] on div "[PERSON_NAME]" at bounding box center [377, 256] width 126 height 25
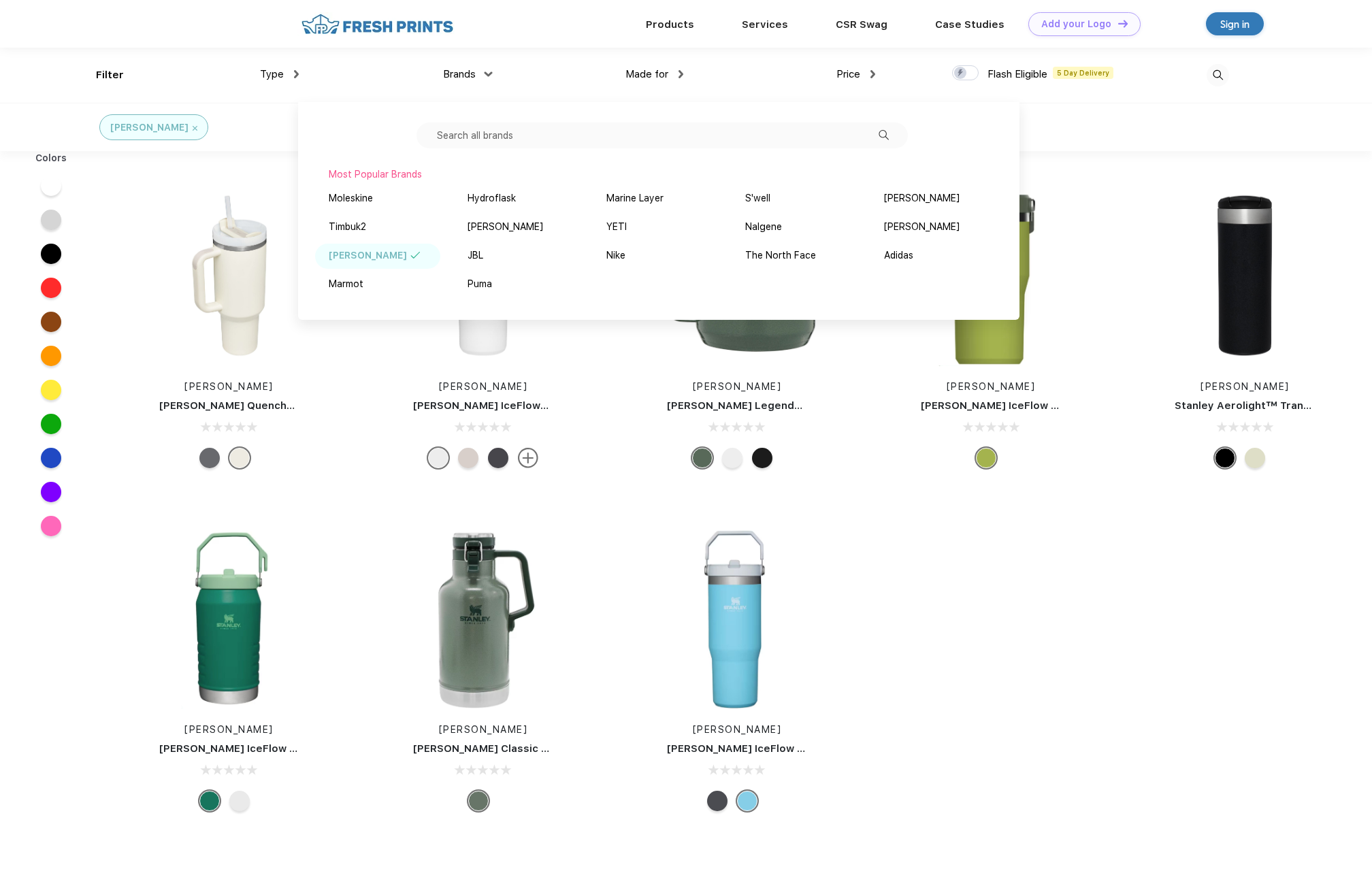
click at [1018, 620] on div "Stanley Stanley Quencher H2.O FlowState™ Tumbler 40 oz Stanley Stanley IceFlow™…" at bounding box center [737, 501] width 1270 height 686
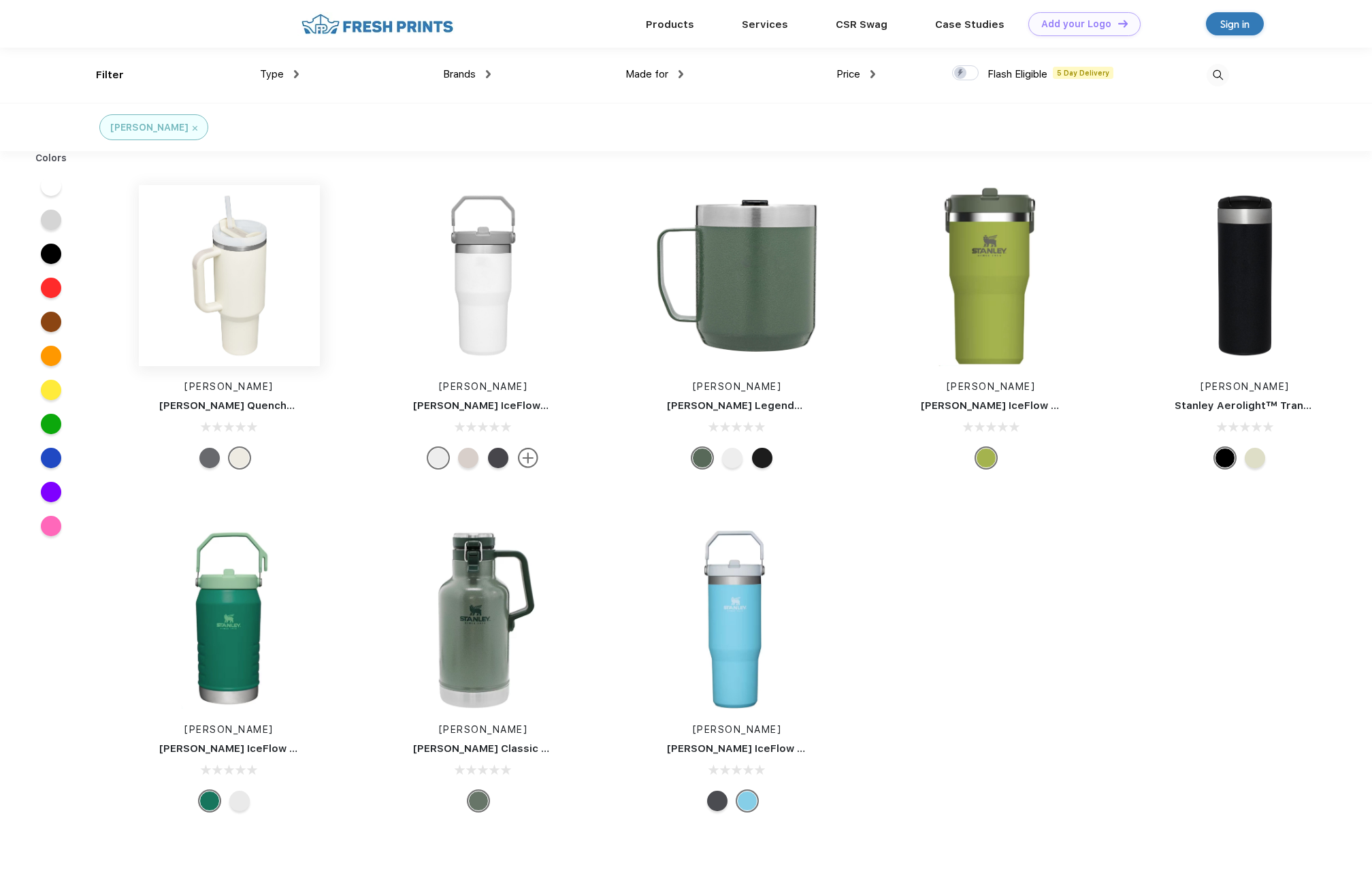
scroll to position [1, 0]
click at [235, 312] on img at bounding box center [230, 275] width 181 height 181
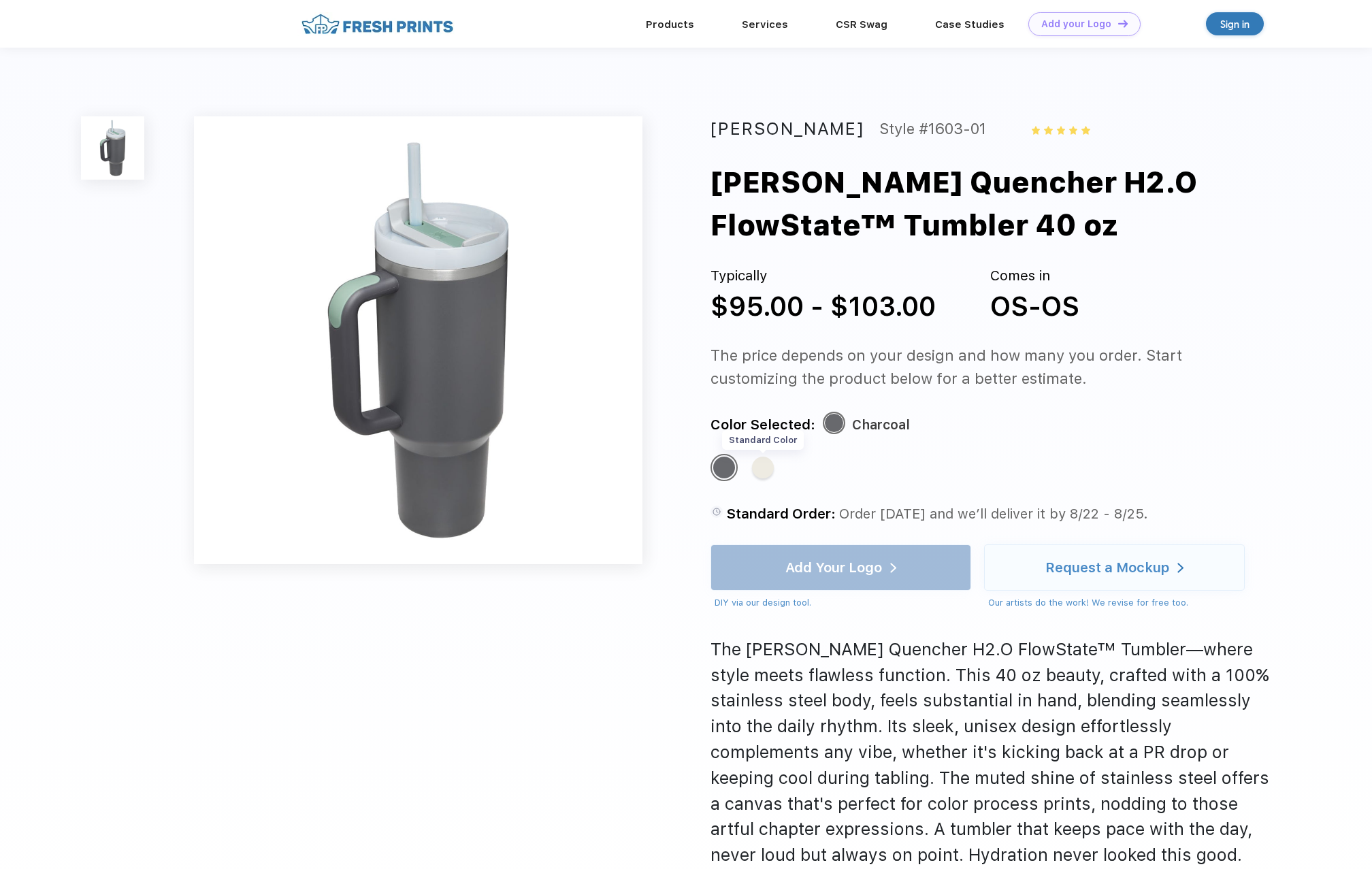
click at [764, 466] on div "Standard Color" at bounding box center [763, 467] width 22 height 22
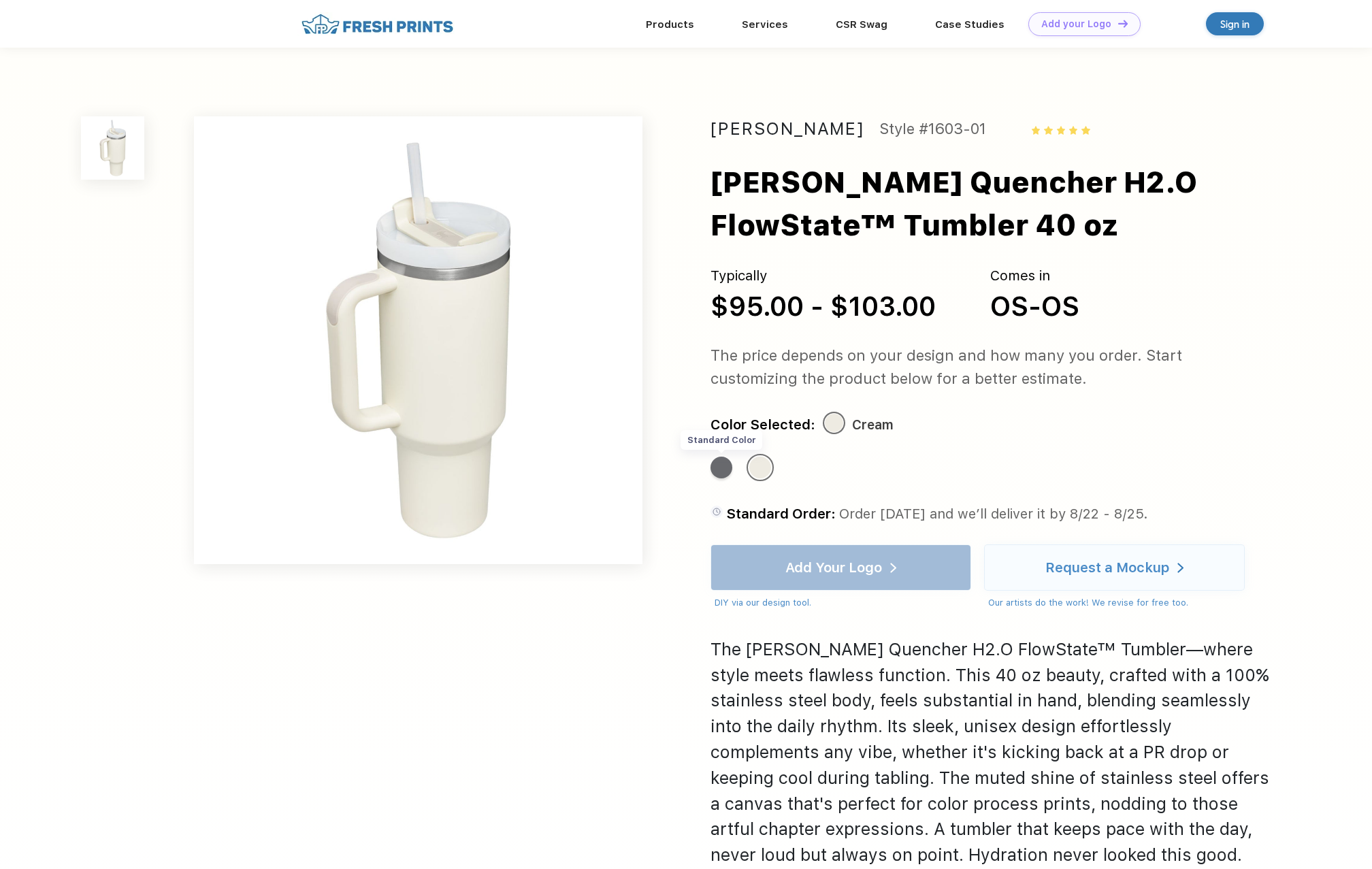
click at [716, 467] on div "Standard Color" at bounding box center [721, 467] width 22 height 22
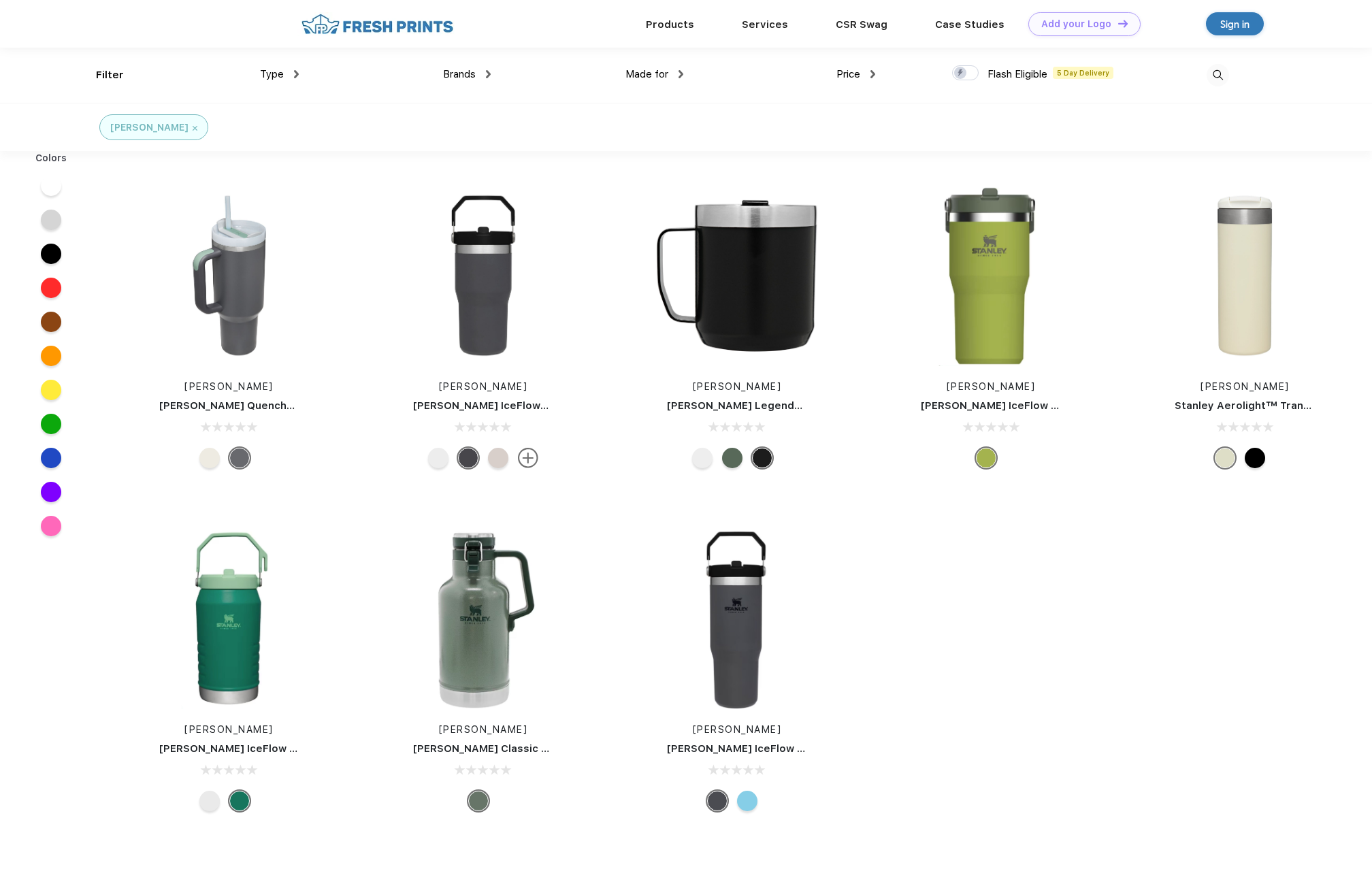
scroll to position [1, 0]
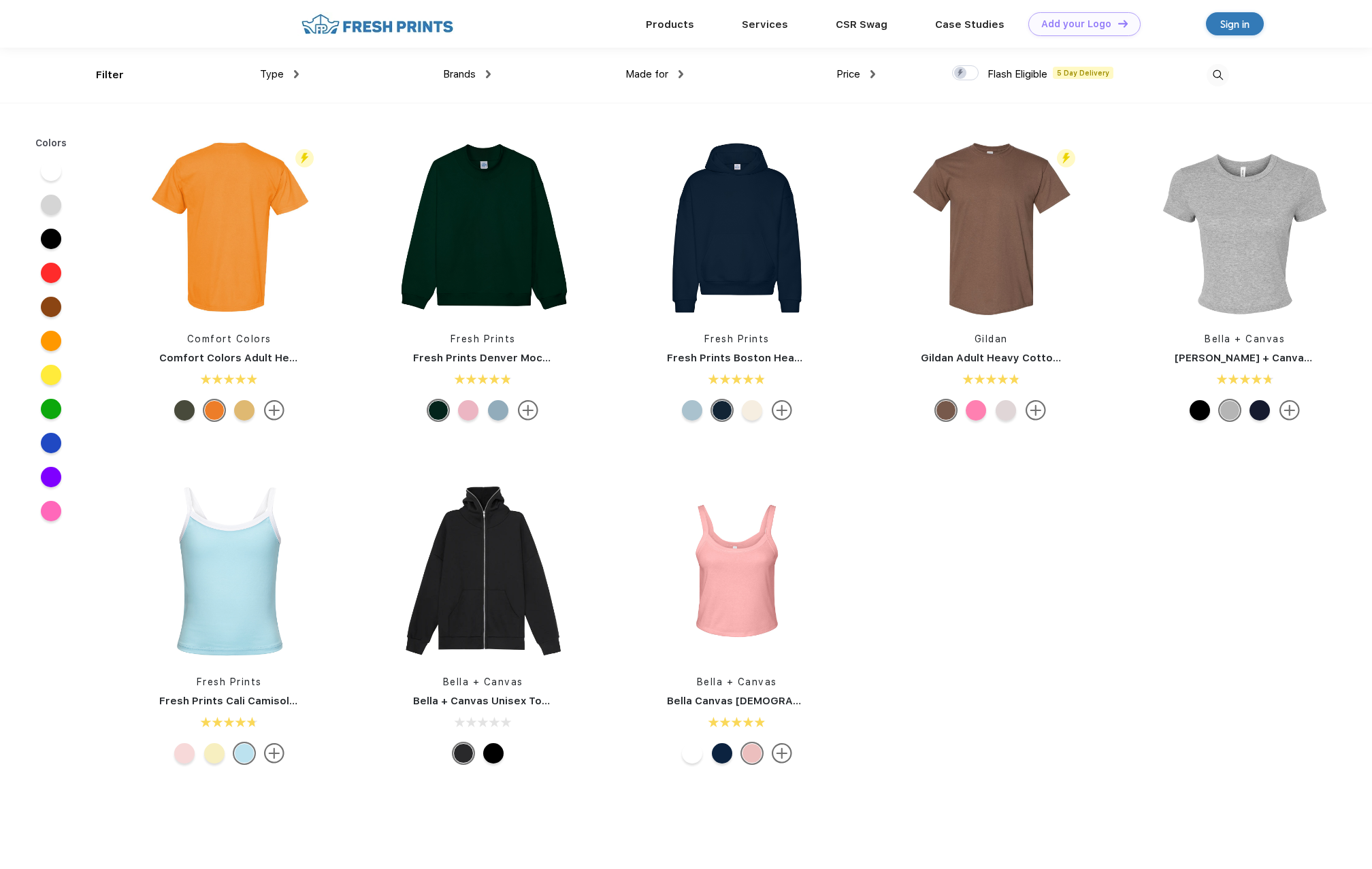
click at [460, 73] on span "Brands" at bounding box center [460, 74] width 33 height 12
click at [468, 75] on span "Brands" at bounding box center [460, 74] width 33 height 12
click at [481, 71] on div "Brands" at bounding box center [467, 74] width 48 height 16
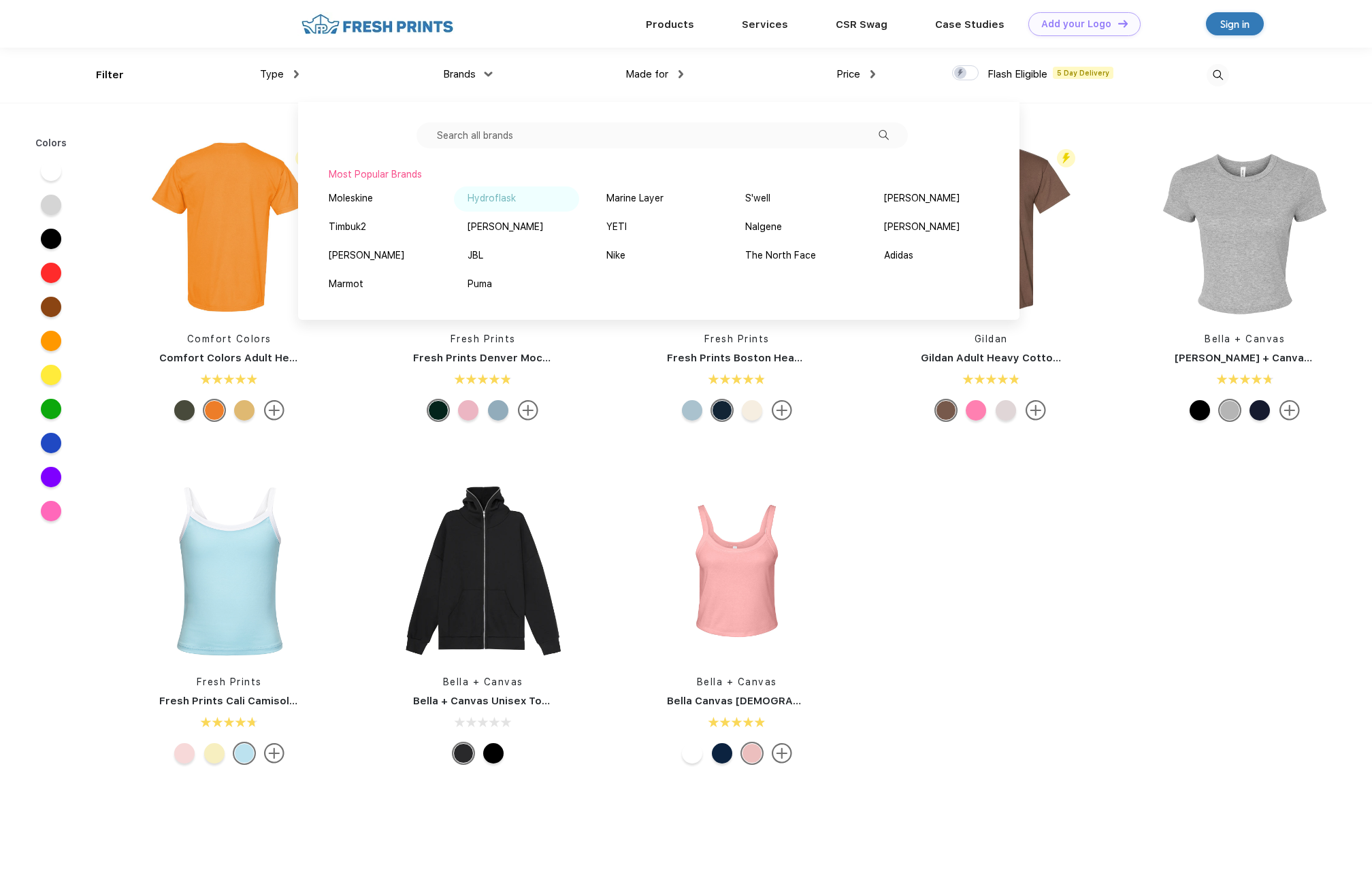
click at [492, 200] on div "Hydroflask" at bounding box center [492, 198] width 48 height 14
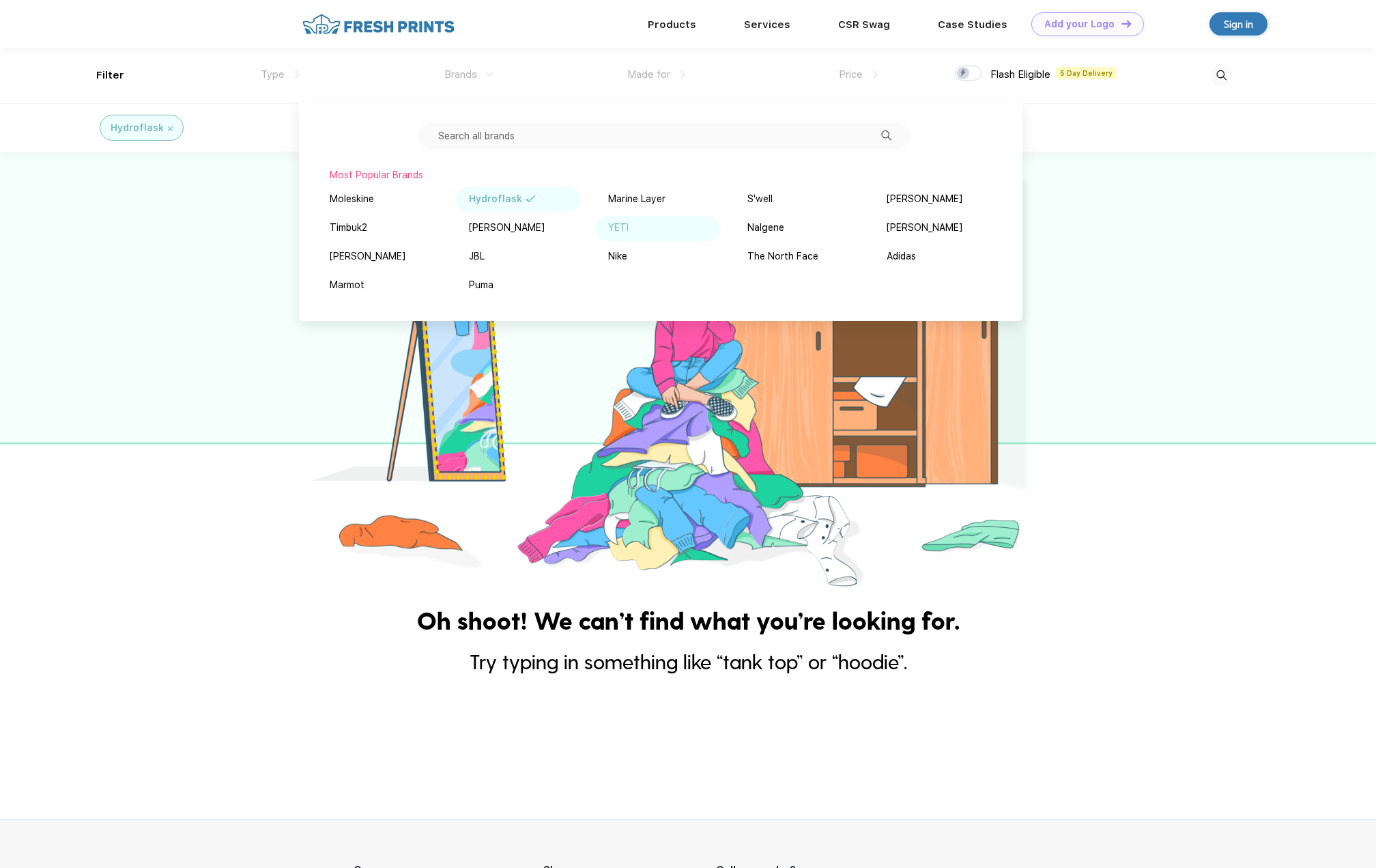
click at [627, 224] on div "YETI" at bounding box center [618, 227] width 20 height 14
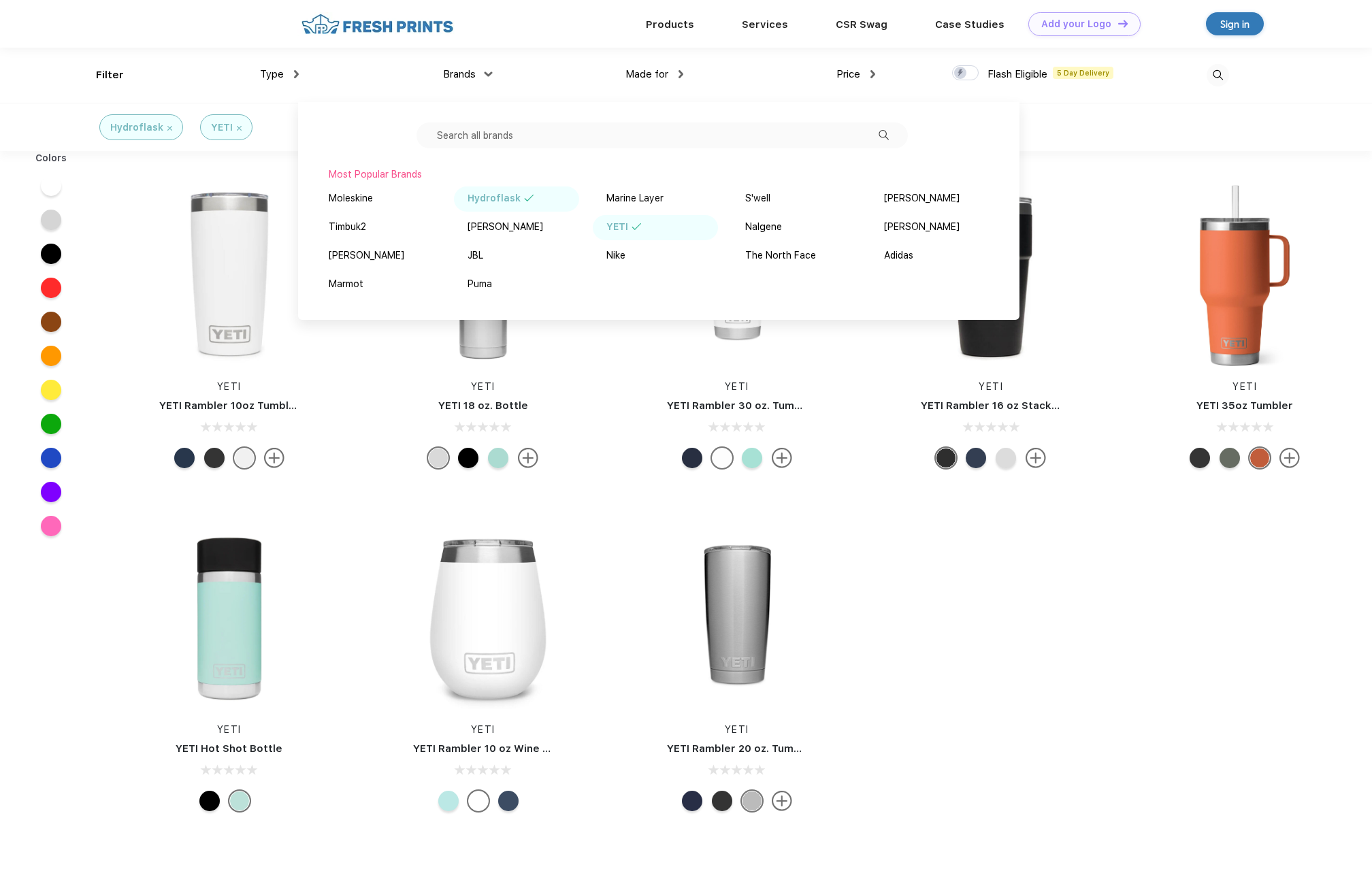
click at [1023, 621] on div "YETI YETI Rambler 10oz Tumbler with Magslider Lid YETI YETI 18 oz. Bottle YETI …" at bounding box center [737, 501] width 1270 height 686
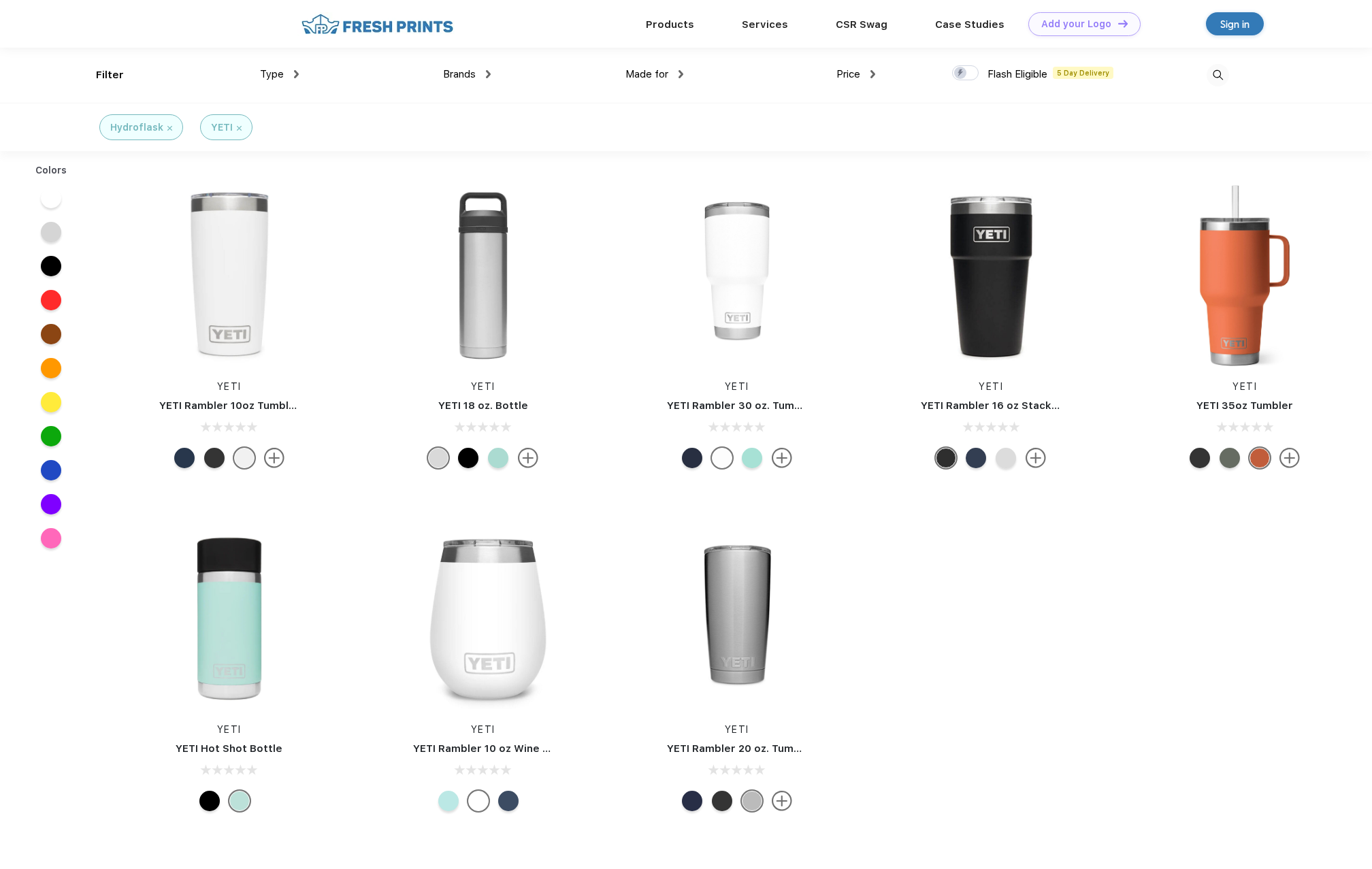
click at [484, 74] on div "Brands" at bounding box center [467, 74] width 48 height 16
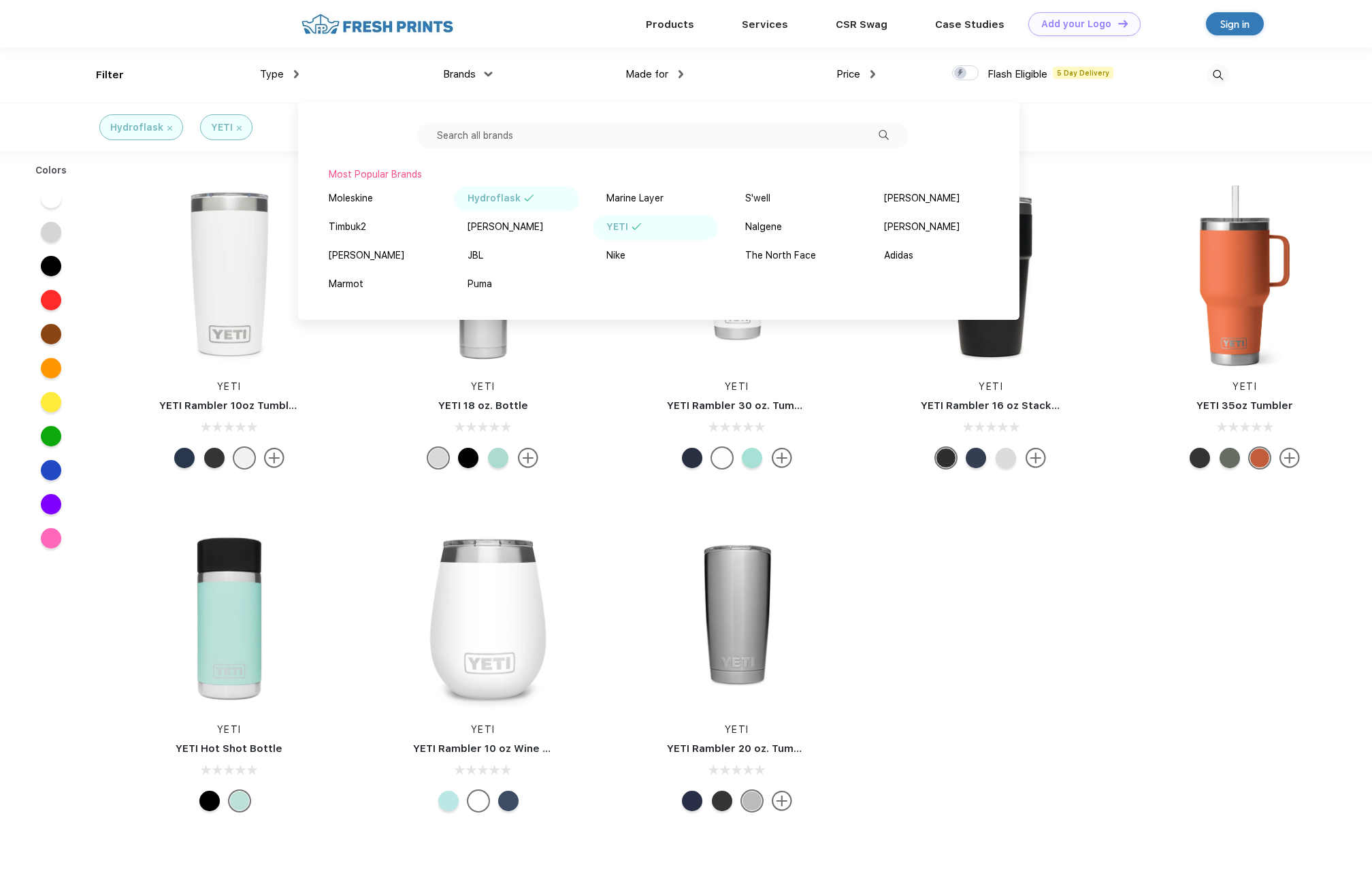
click at [291, 75] on div "Type" at bounding box center [279, 74] width 39 height 16
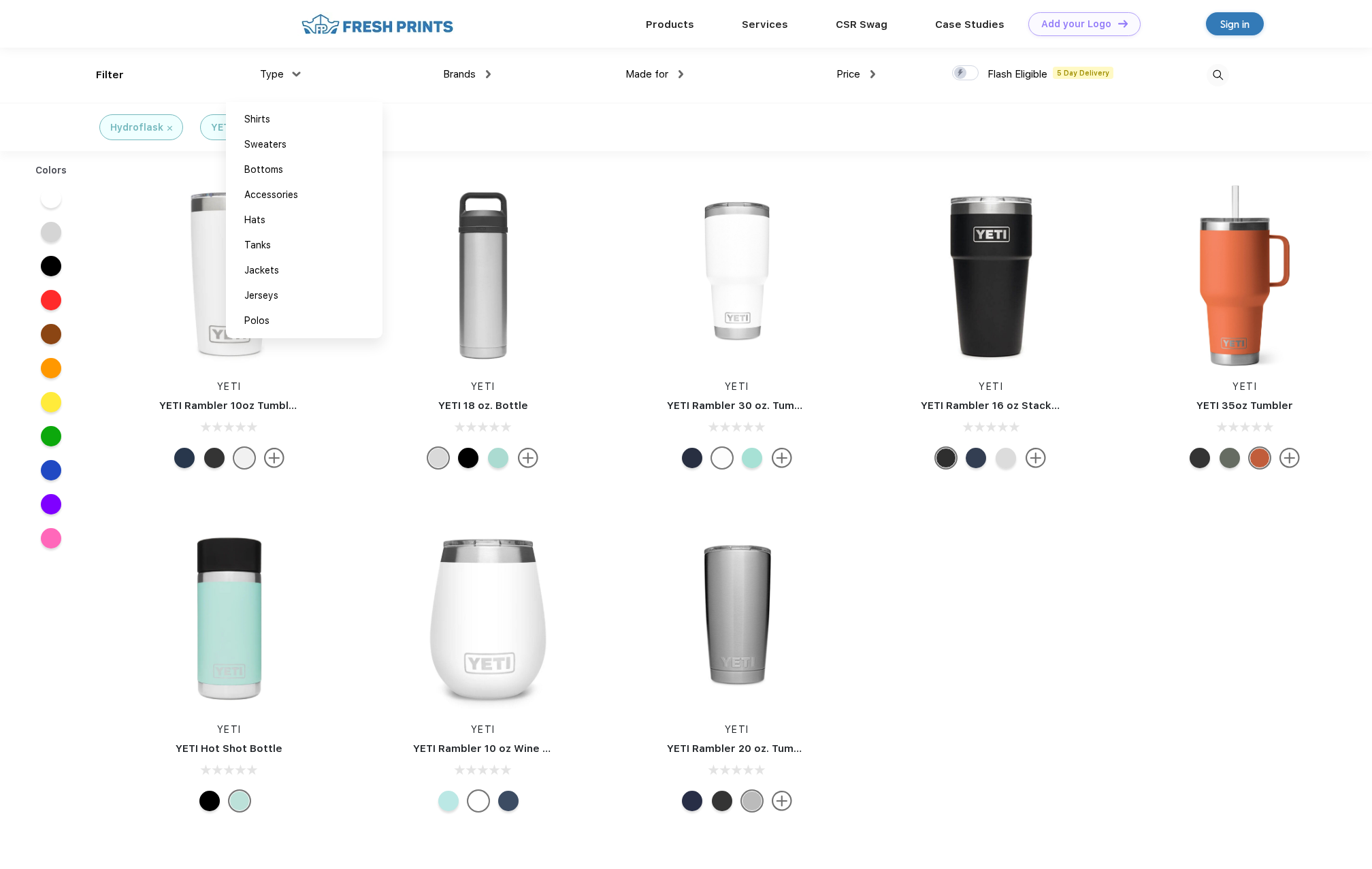
click at [111, 70] on div "Type Shirts Sweaters Bottoms Accessories Hats Tanks Jackets Jerseys Polos" at bounding box center [202, 75] width 192 height 55
click at [239, 131] on div "YETI" at bounding box center [226, 127] width 30 height 14
click at [237, 128] on img at bounding box center [239, 128] width 4 height 4
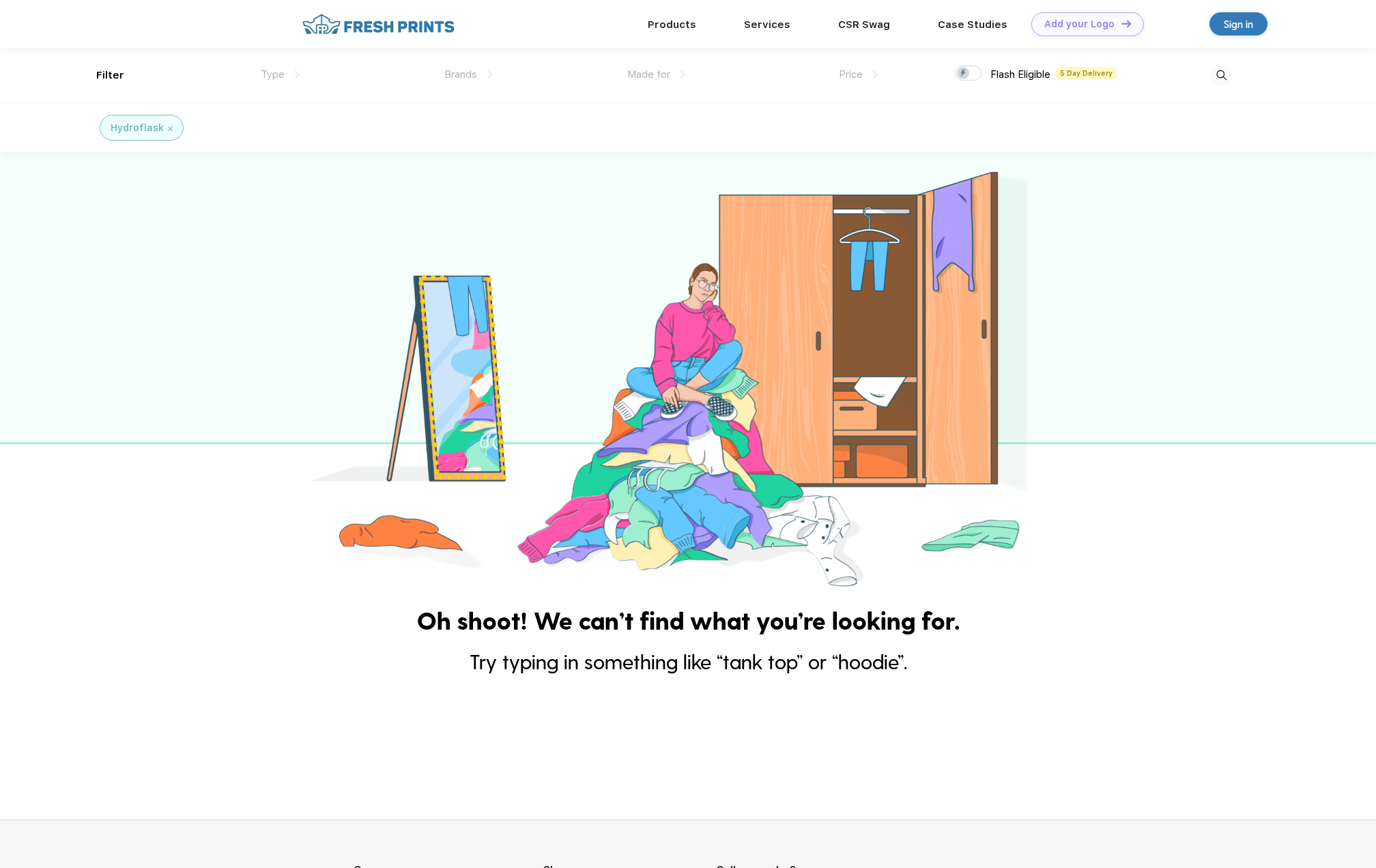
click at [170, 127] on img at bounding box center [170, 129] width 4 height 4
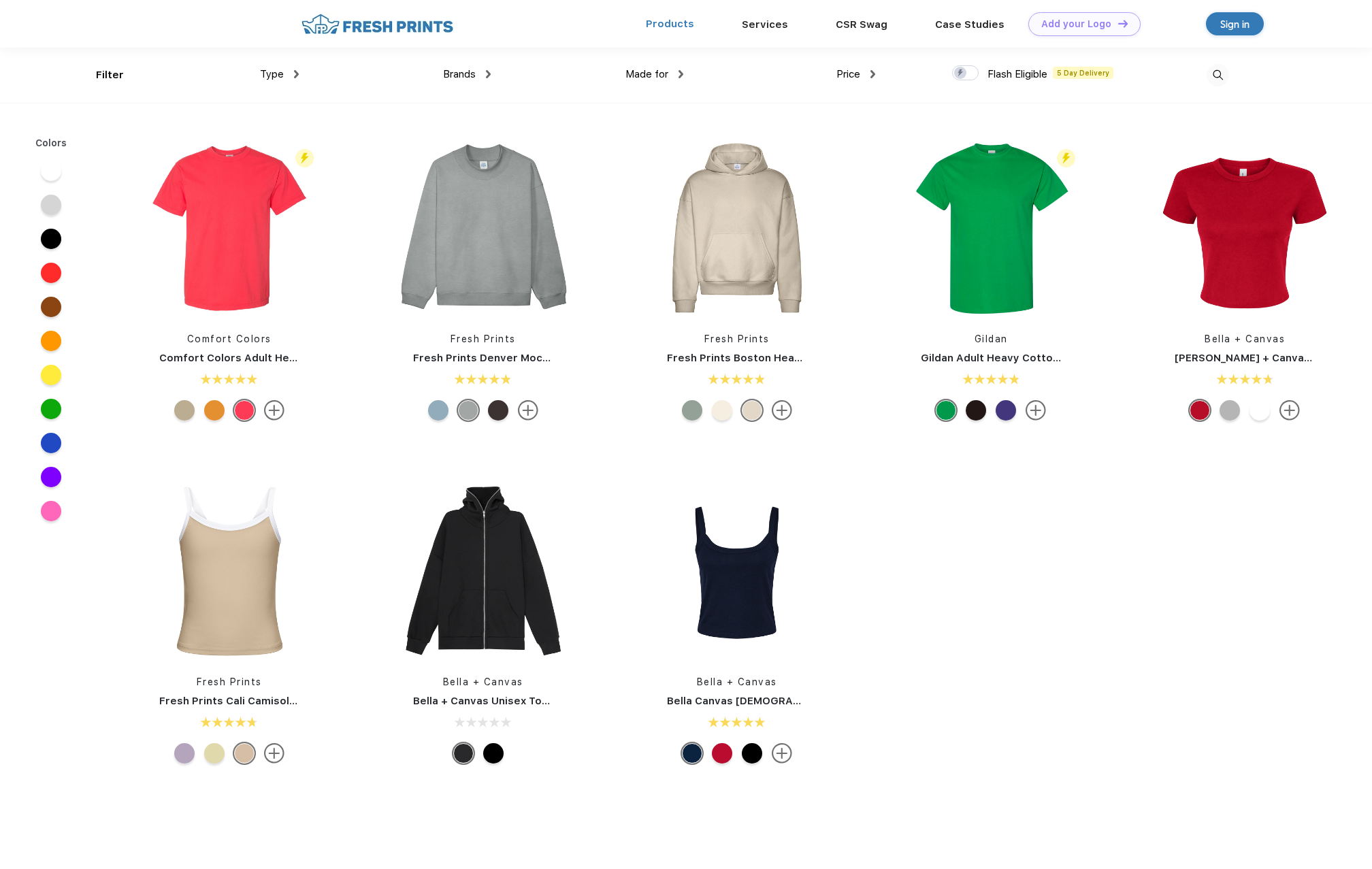
click at [675, 18] on link "Products" at bounding box center [670, 24] width 48 height 12
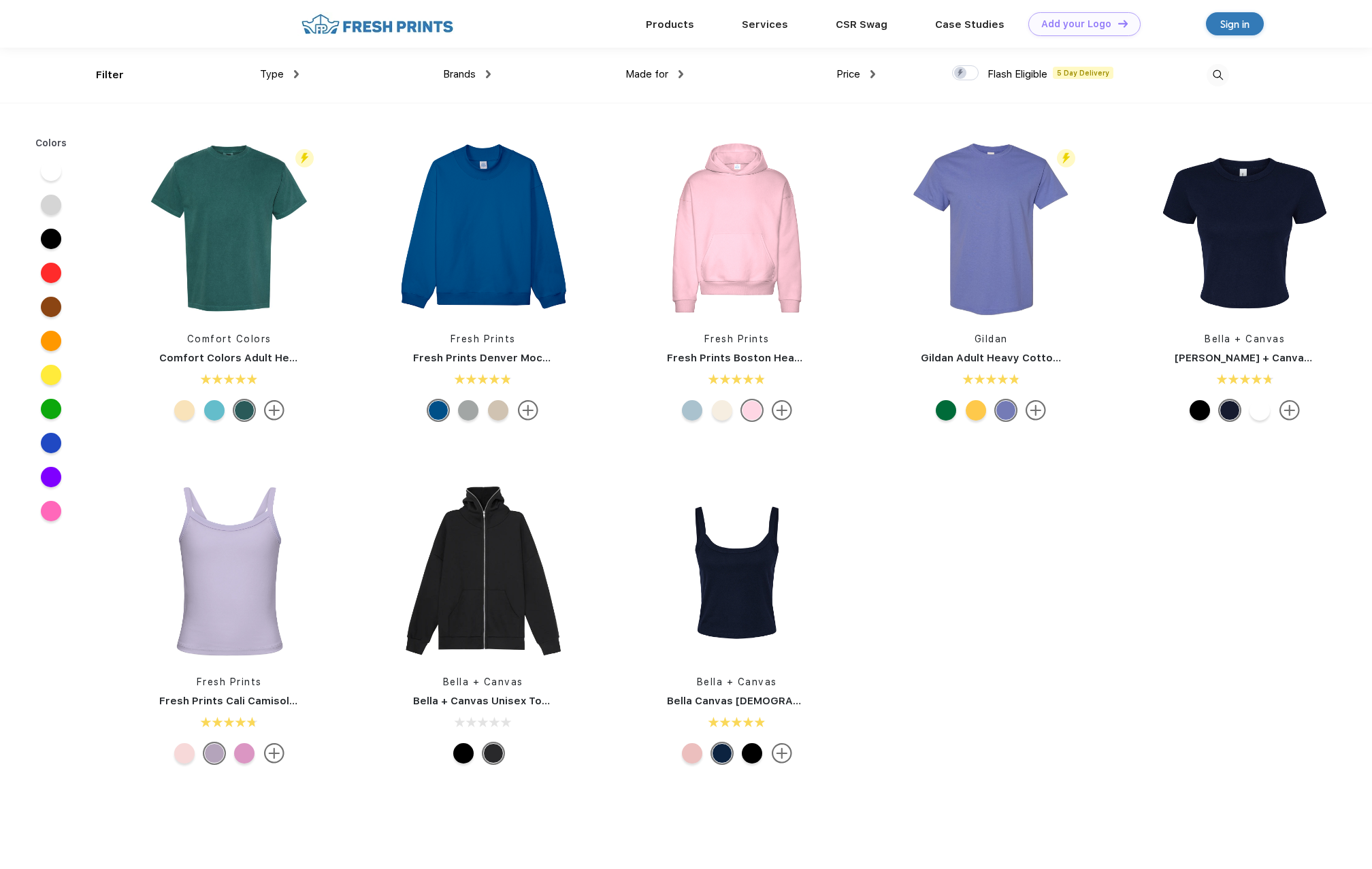
scroll to position [1, 0]
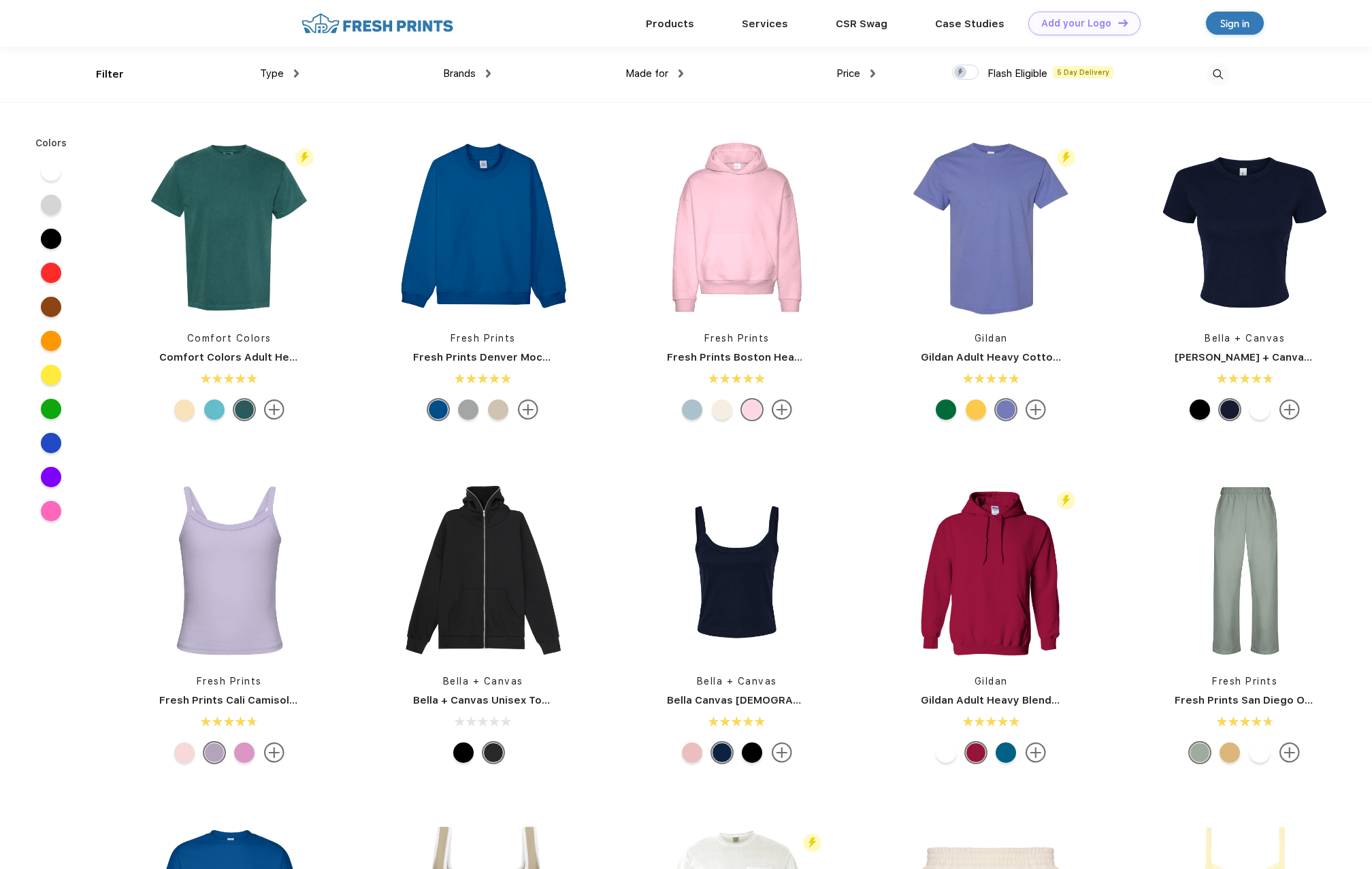
click at [482, 72] on div "Brands" at bounding box center [467, 74] width 48 height 16
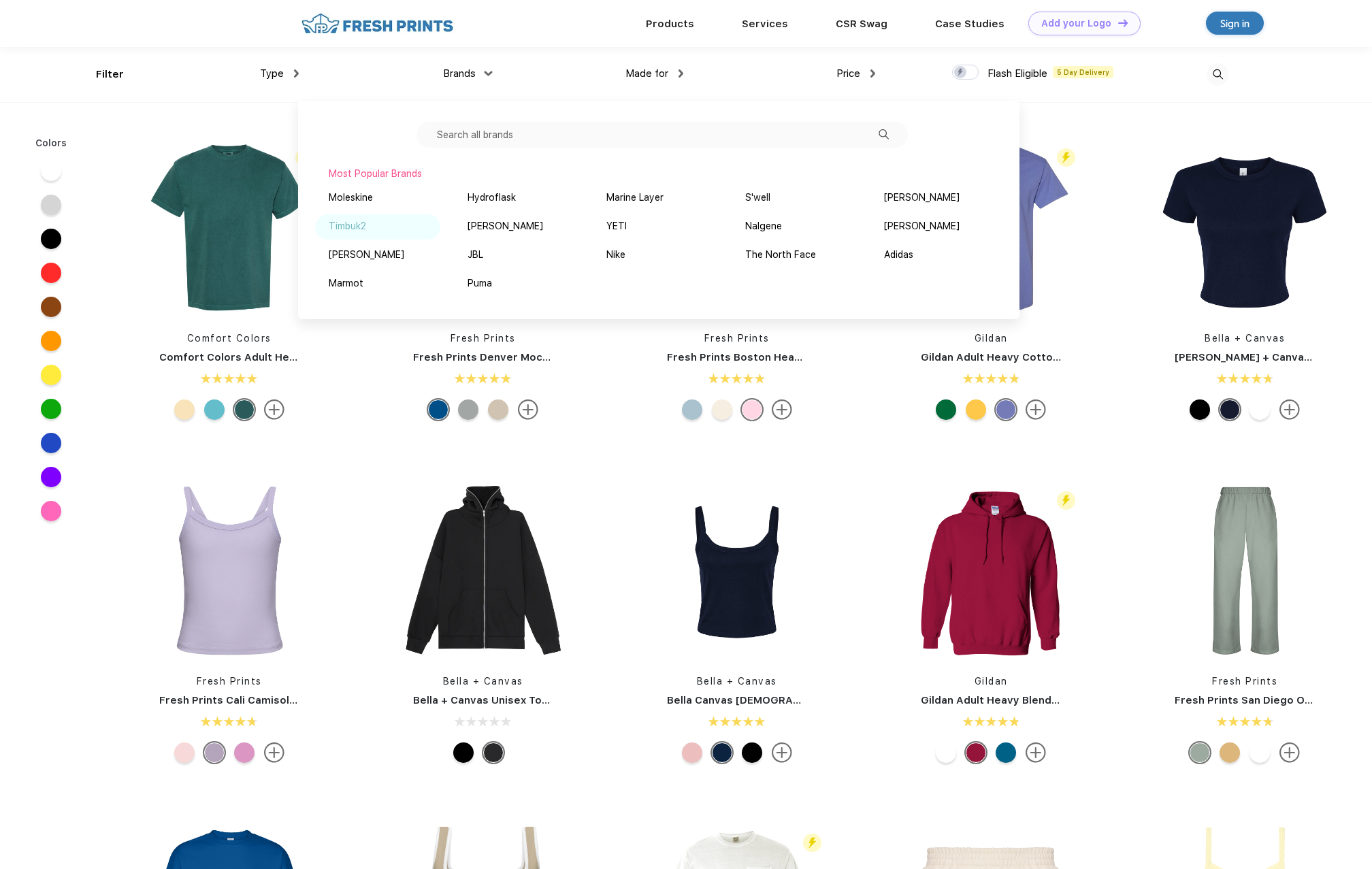
scroll to position [1, 0]
click at [485, 134] on input "text" at bounding box center [663, 134] width 492 height 26
click at [749, 224] on div "Nalgene" at bounding box center [763, 225] width 36 height 14
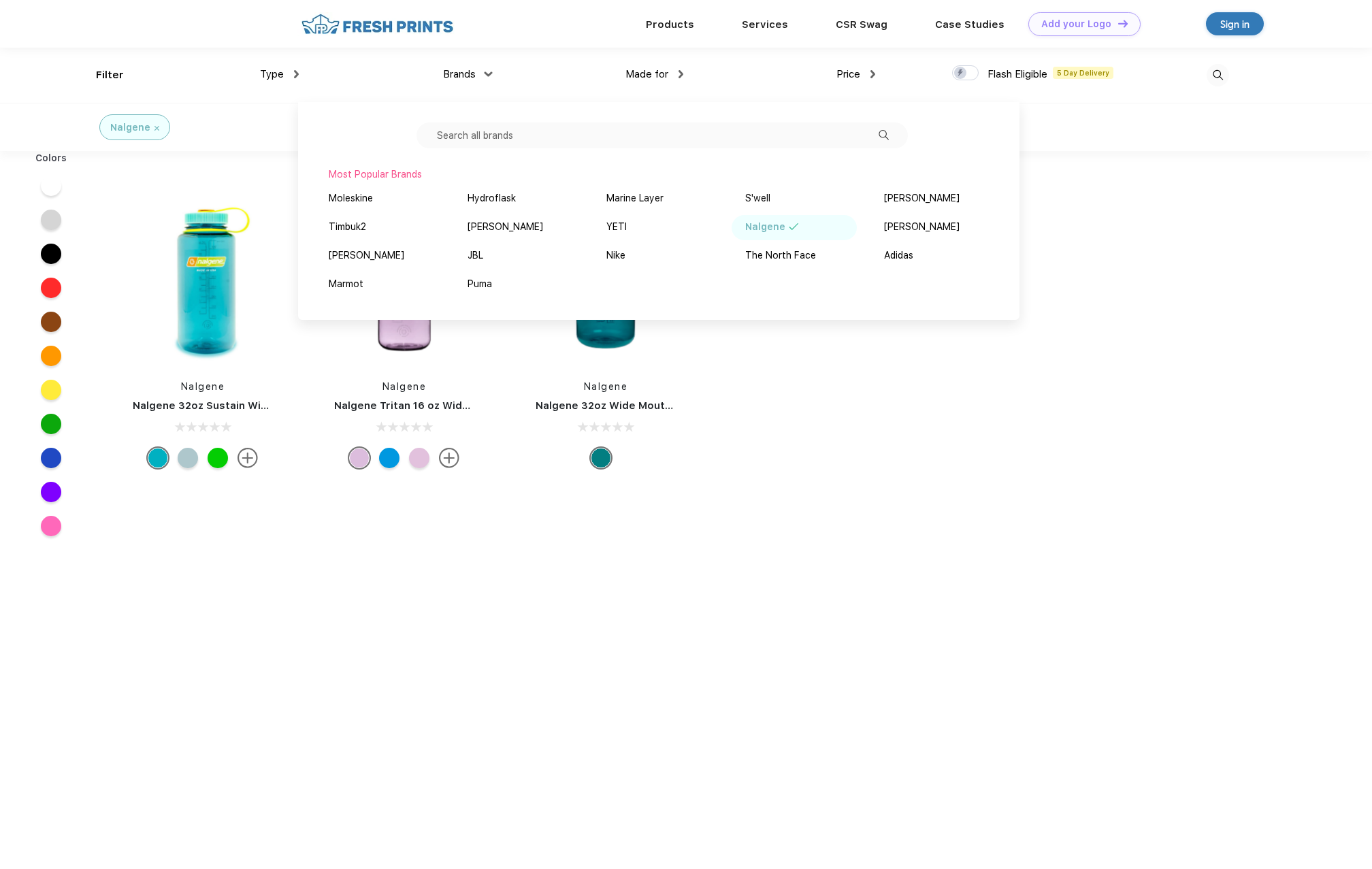
click at [822, 473] on div "Colors Nalgene Nalgene 32oz Sustain Wide Mouth Bottle Nalgene Nalgene Tritan 16…" at bounding box center [686, 588] width 1372 height 876
